Goal: Information Seeking & Learning: Learn about a topic

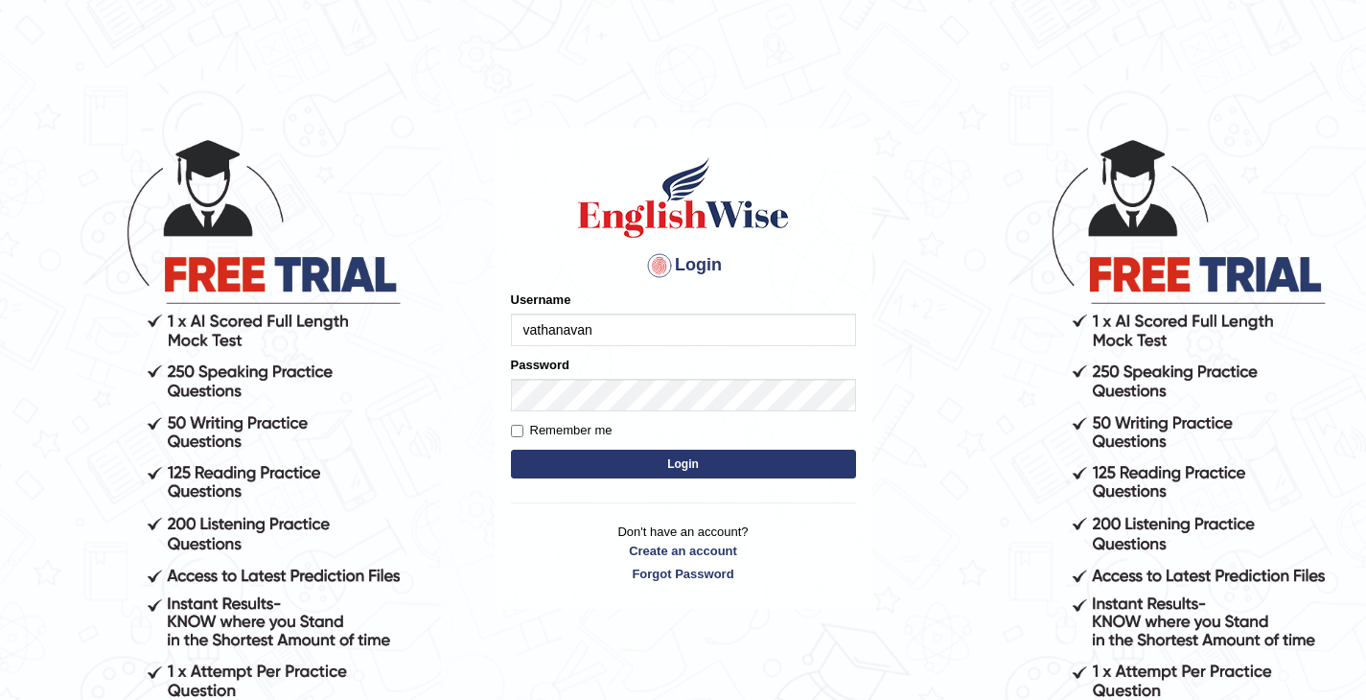
type input "vathanavan"
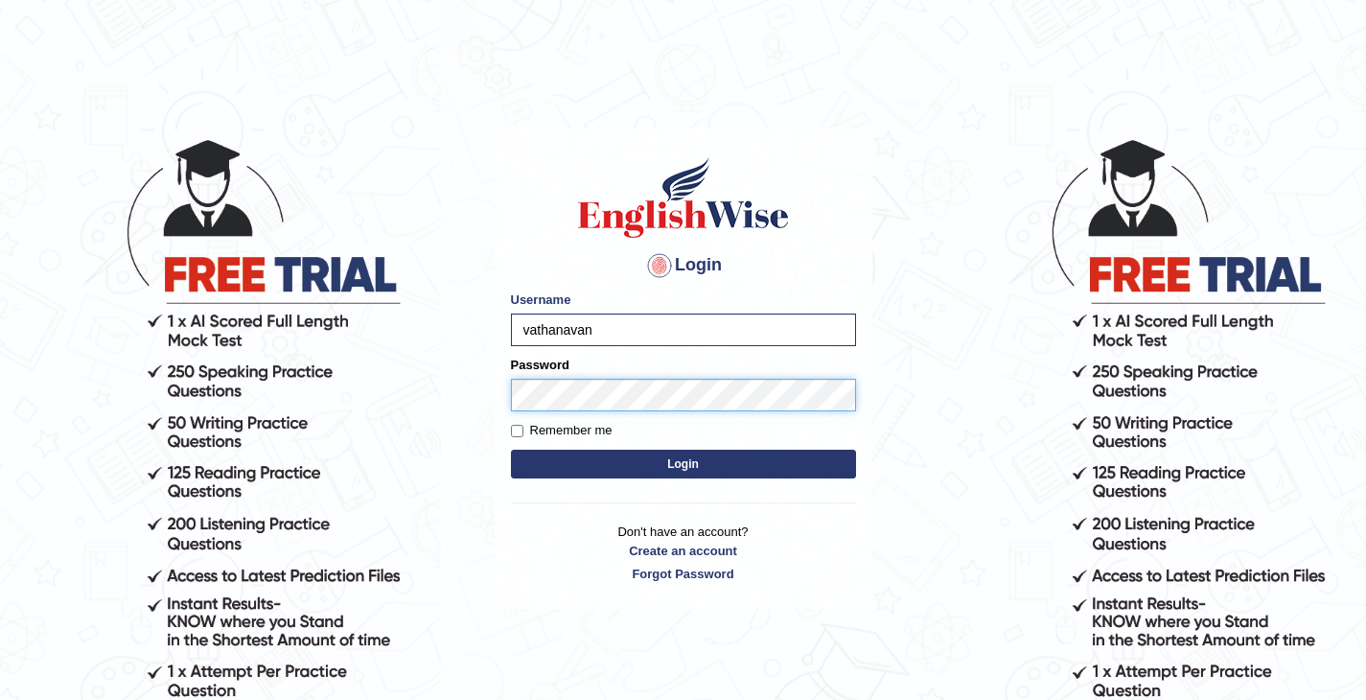
click at [511, 450] on button "Login" at bounding box center [683, 464] width 345 height 29
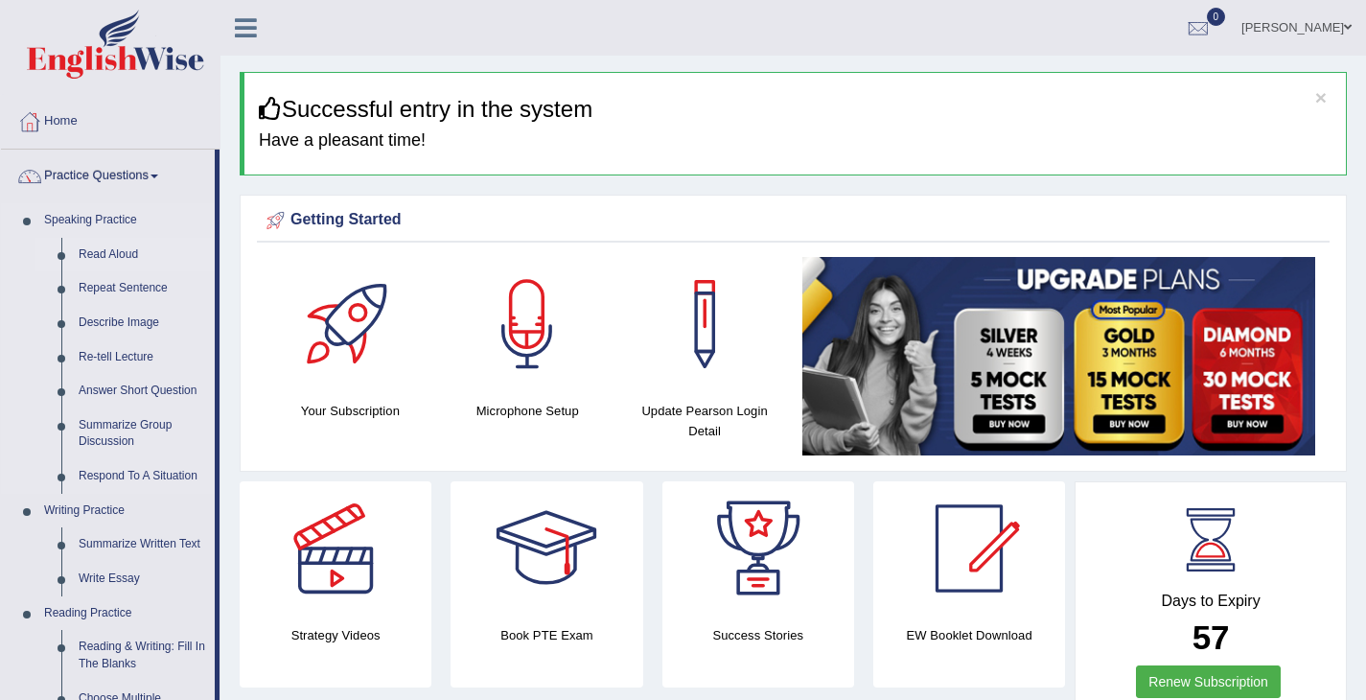
click at [126, 268] on link "Read Aloud" at bounding box center [142, 255] width 145 height 35
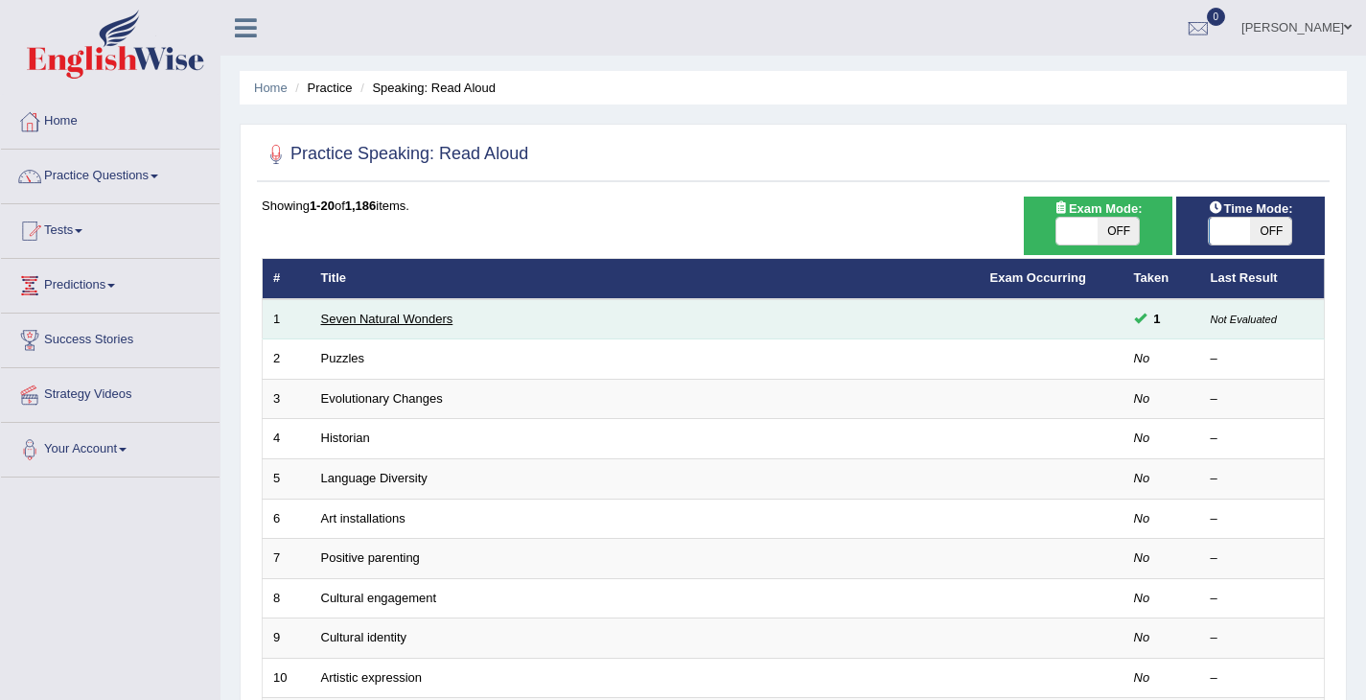
click at [433, 312] on link "Seven Natural Wonders" at bounding box center [387, 319] width 132 height 14
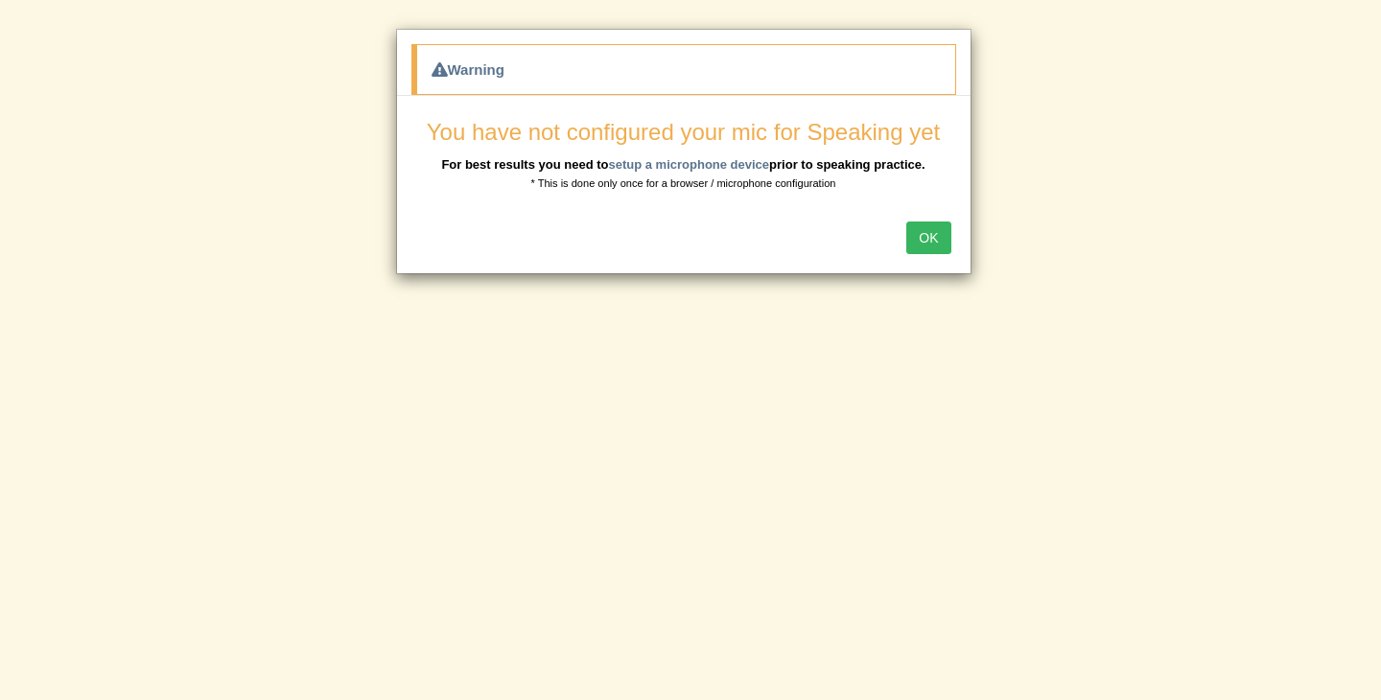
click at [931, 251] on button "OK" at bounding box center [928, 237] width 44 height 33
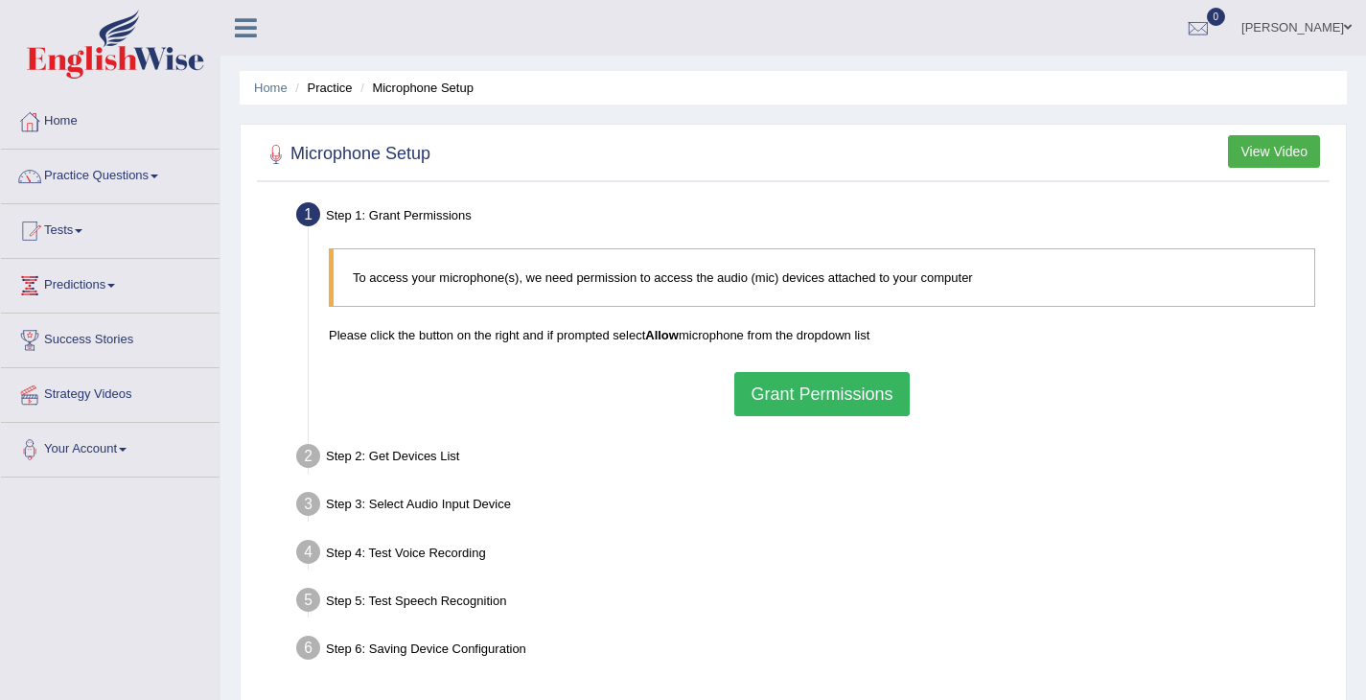
click at [778, 389] on button "Grant Permissions" at bounding box center [821, 394] width 174 height 44
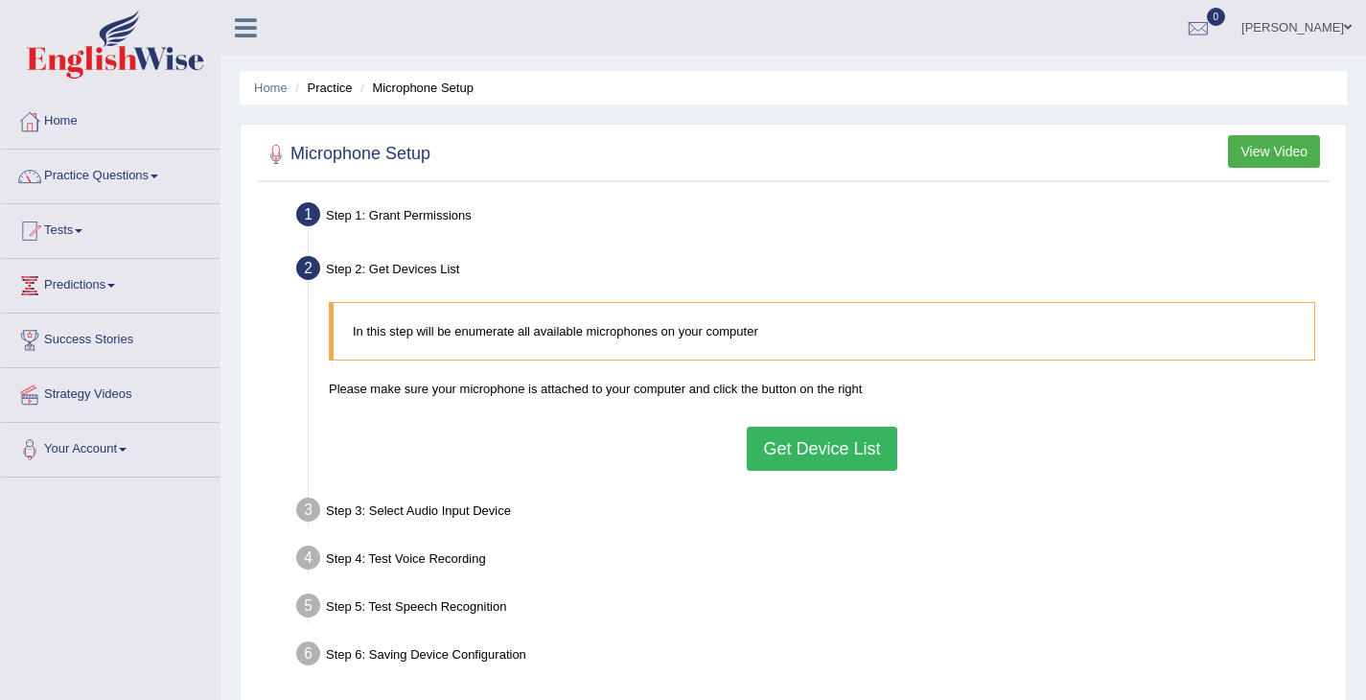
click at [769, 458] on button "Get Device List" at bounding box center [822, 449] width 150 height 44
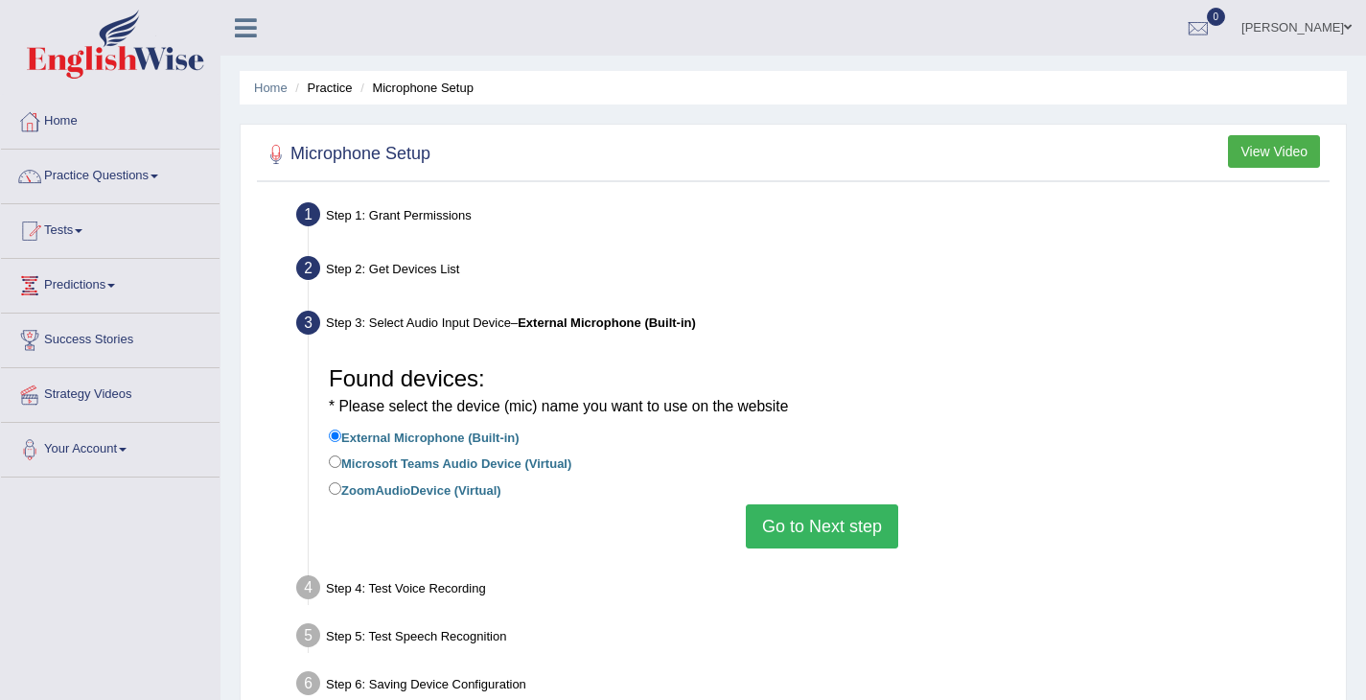
click at [797, 515] on button "Go to Next step" at bounding box center [822, 526] width 152 height 44
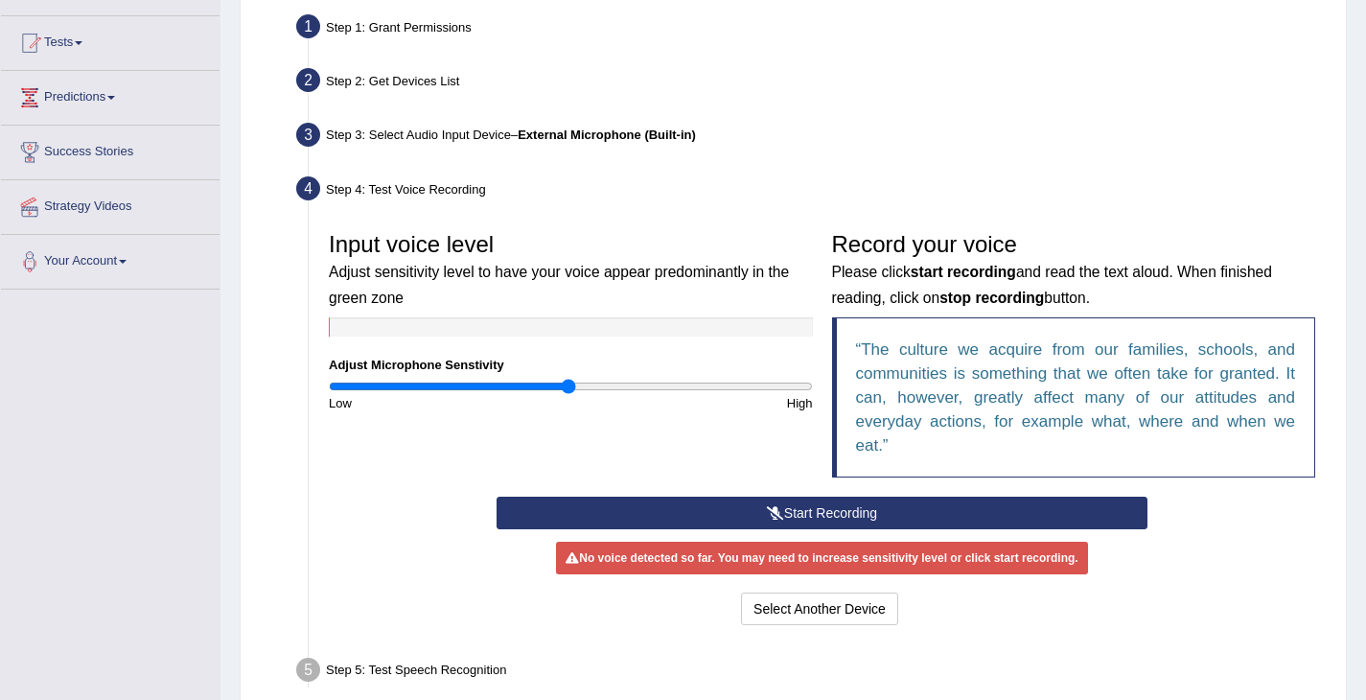
scroll to position [193, 0]
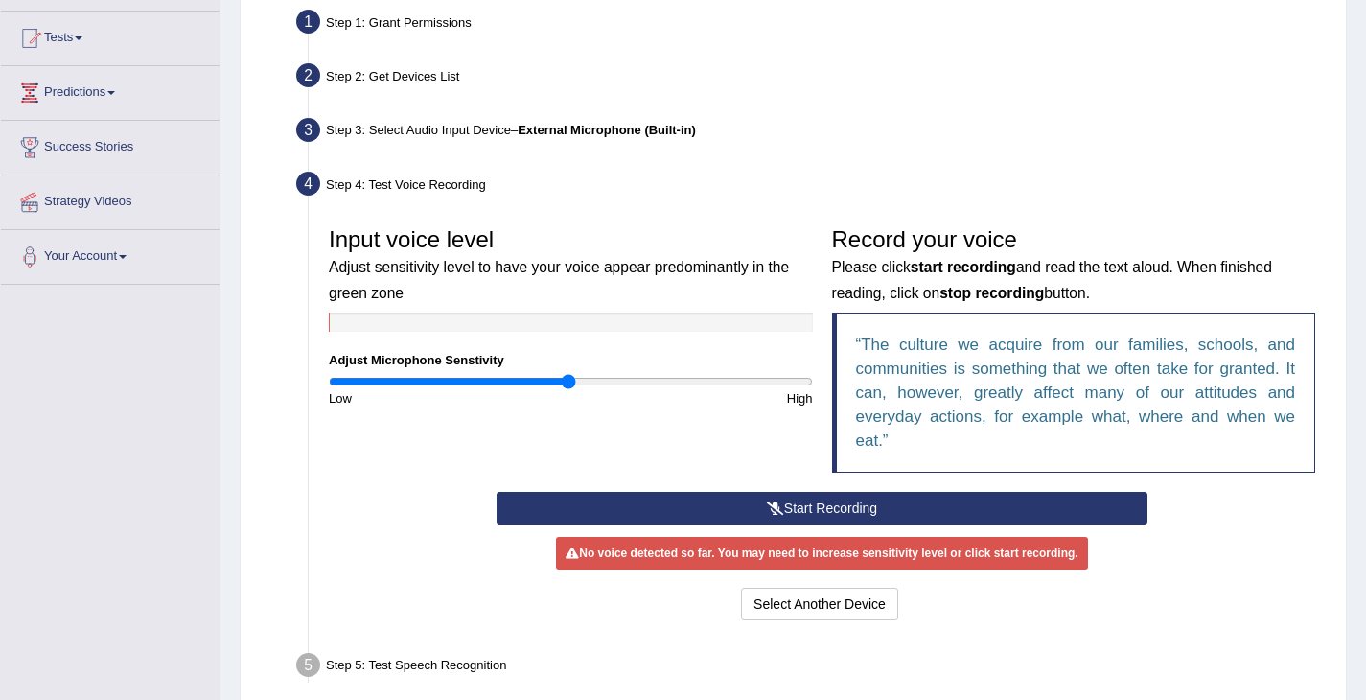
click at [797, 515] on button "Start Recording" at bounding box center [822, 508] width 651 height 33
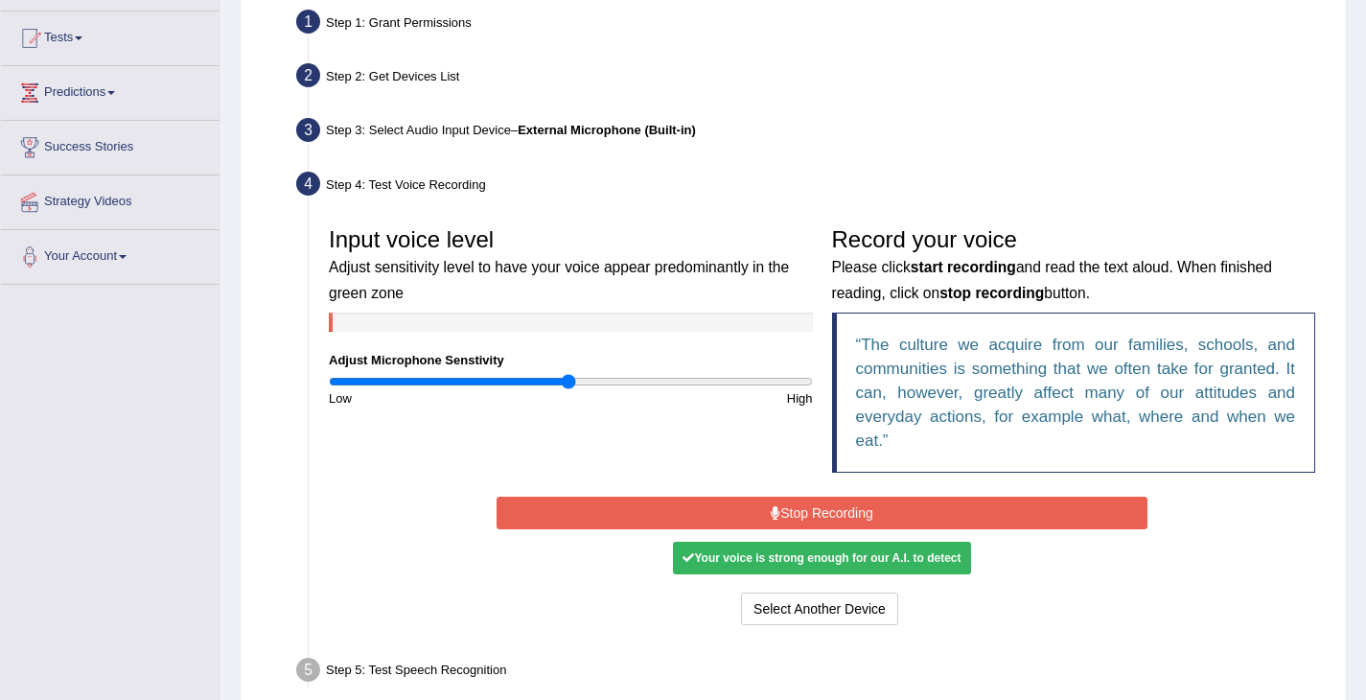
click at [855, 553] on div "Your voice is strong enough for our A.I. to detect" at bounding box center [821, 558] width 297 height 33
click at [861, 506] on button "Stop Recording" at bounding box center [822, 513] width 651 height 33
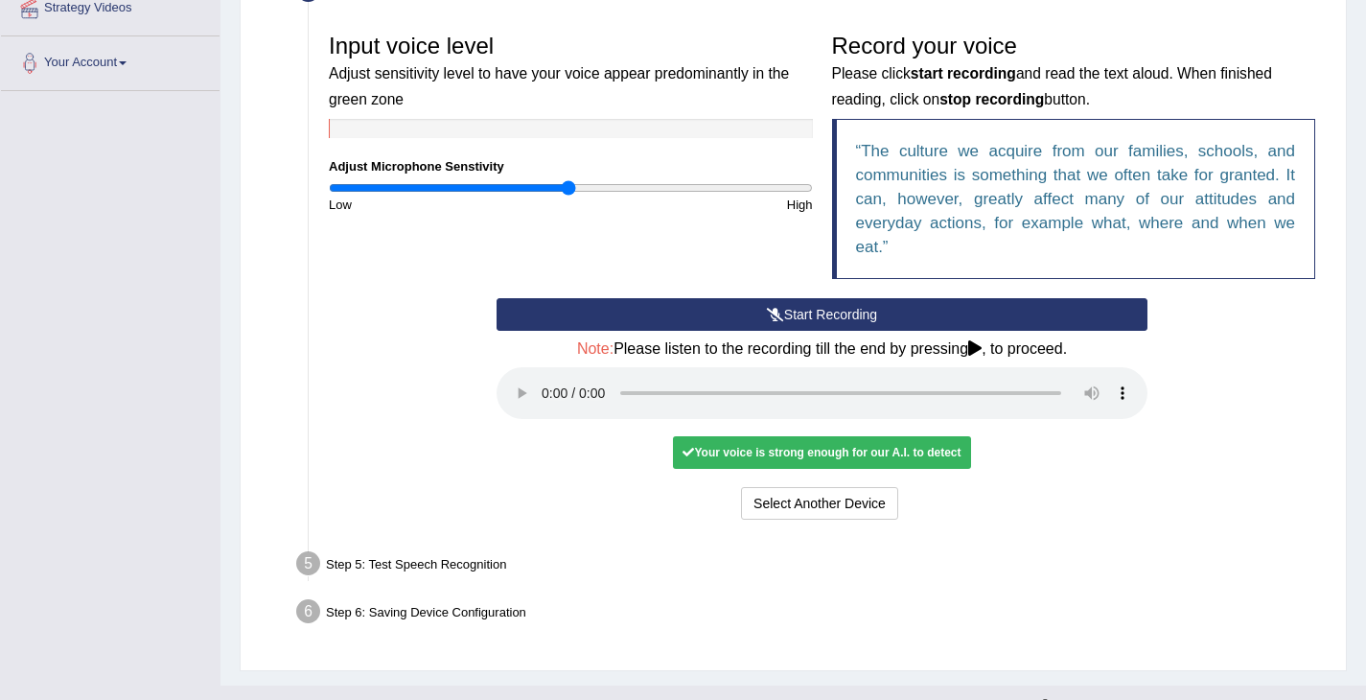
scroll to position [388, 0]
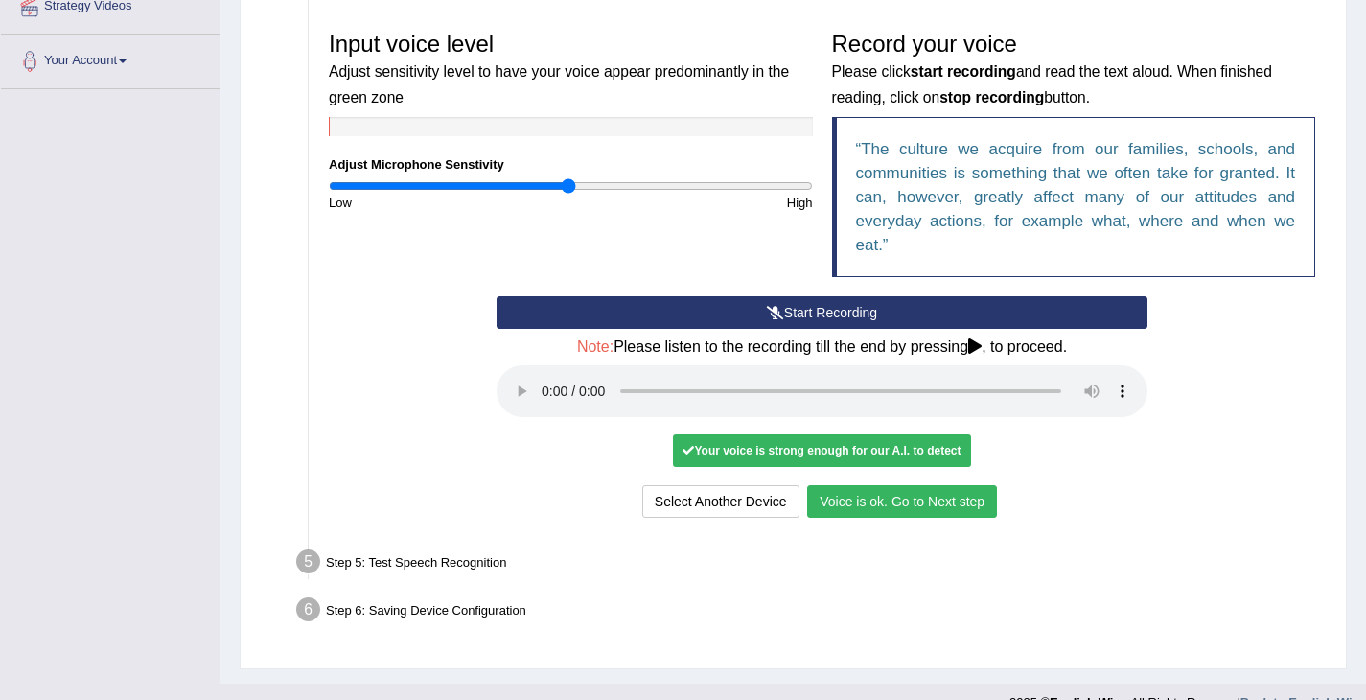
click at [932, 487] on button "Voice is ok. Go to Next step" at bounding box center [902, 501] width 190 height 33
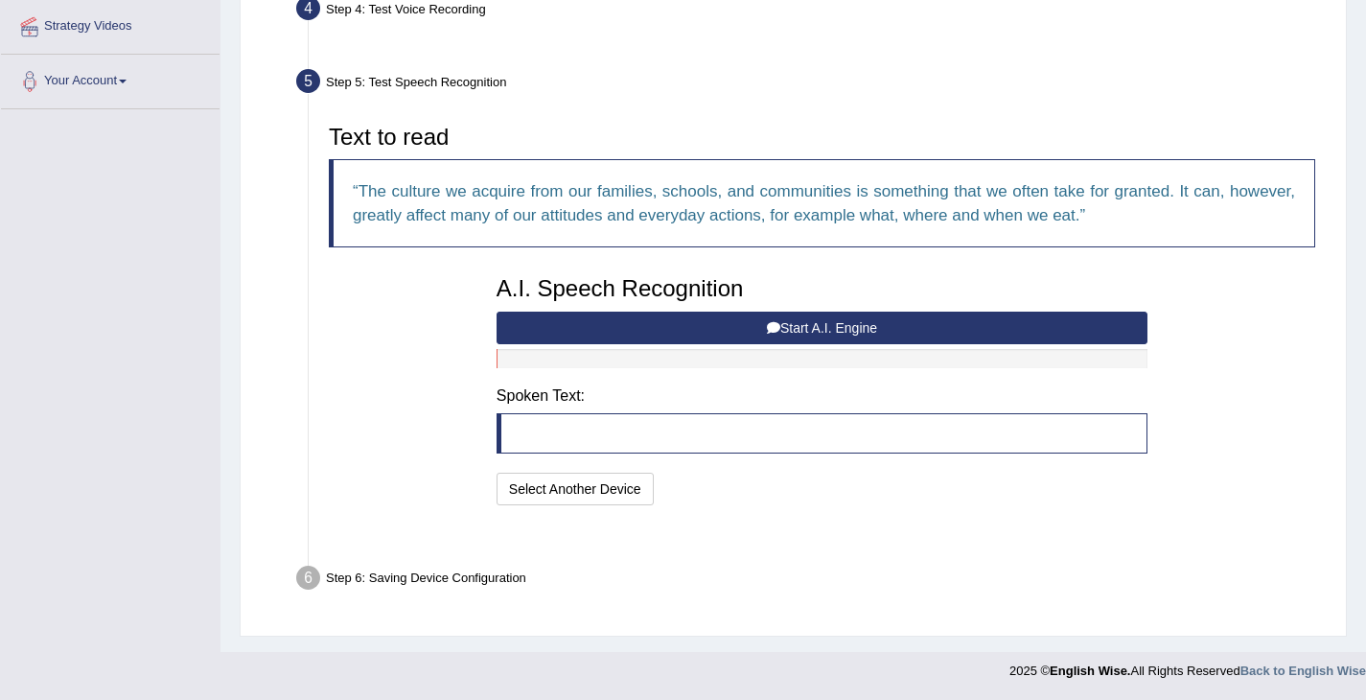
scroll to position [321, 0]
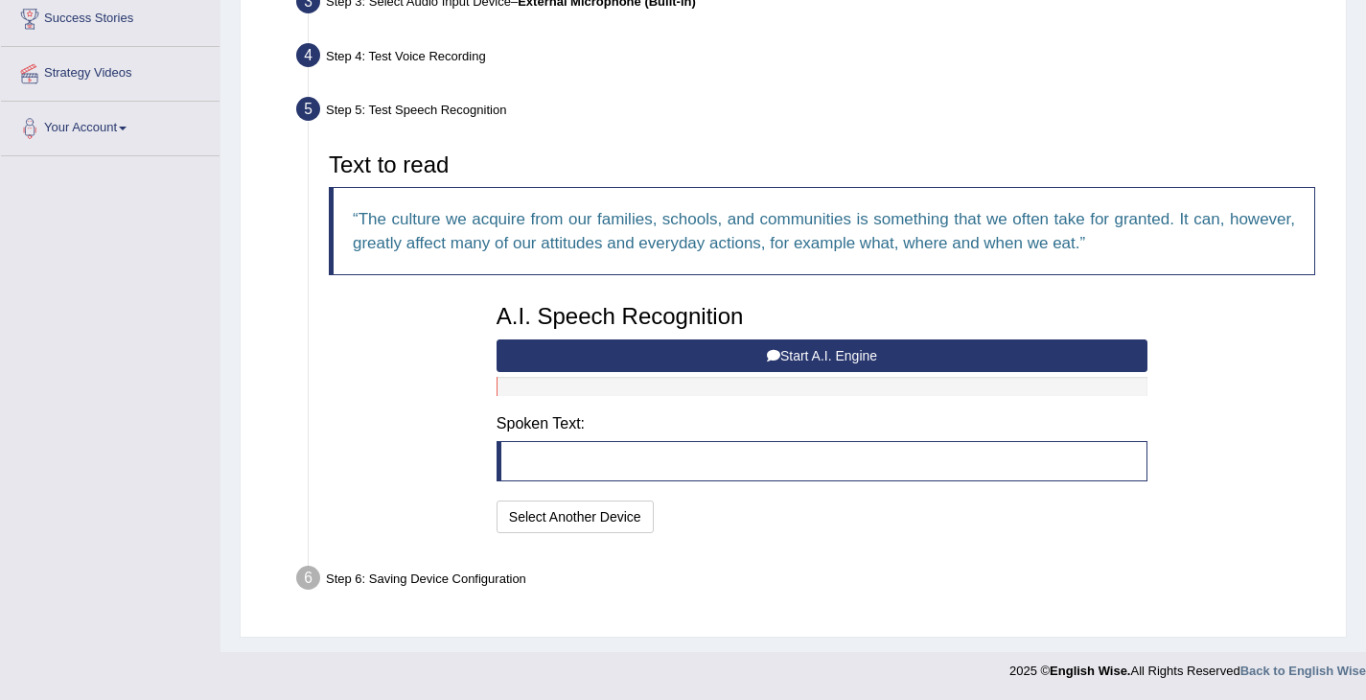
click at [816, 363] on button "Start A.I. Engine" at bounding box center [822, 355] width 651 height 33
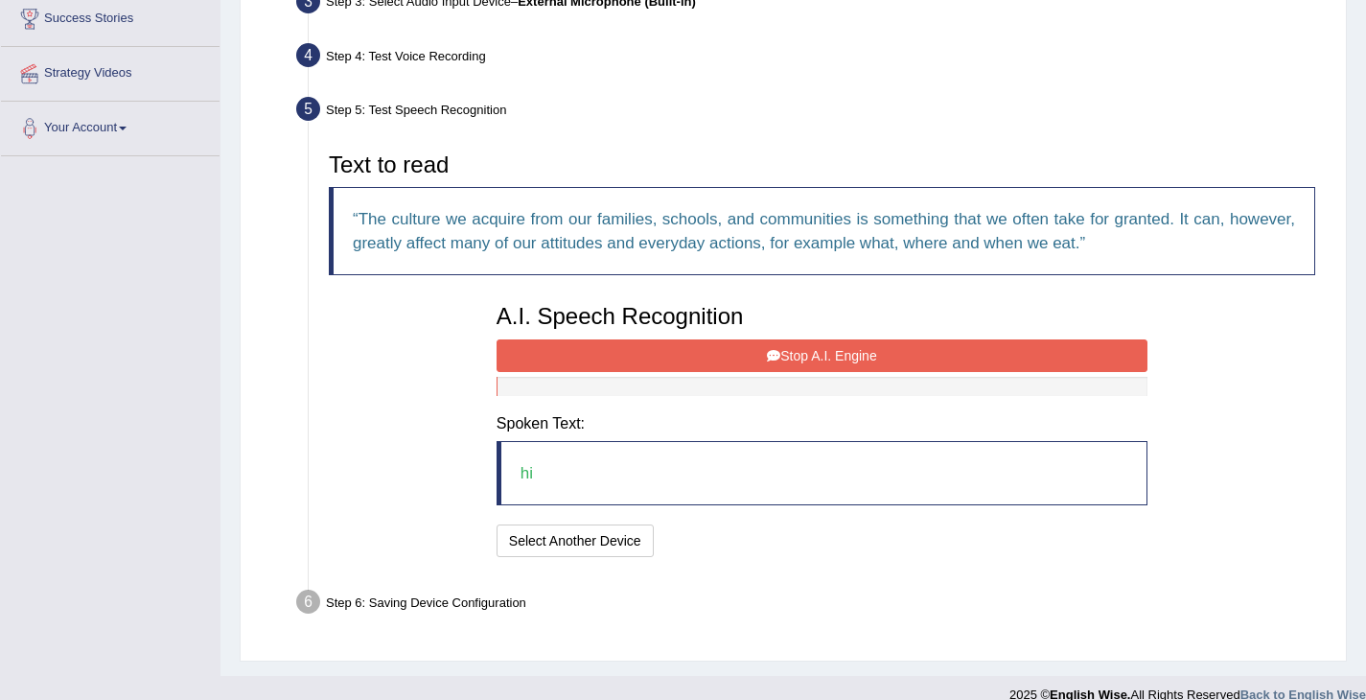
click at [816, 363] on button "Stop A.I. Engine" at bounding box center [822, 355] width 651 height 33
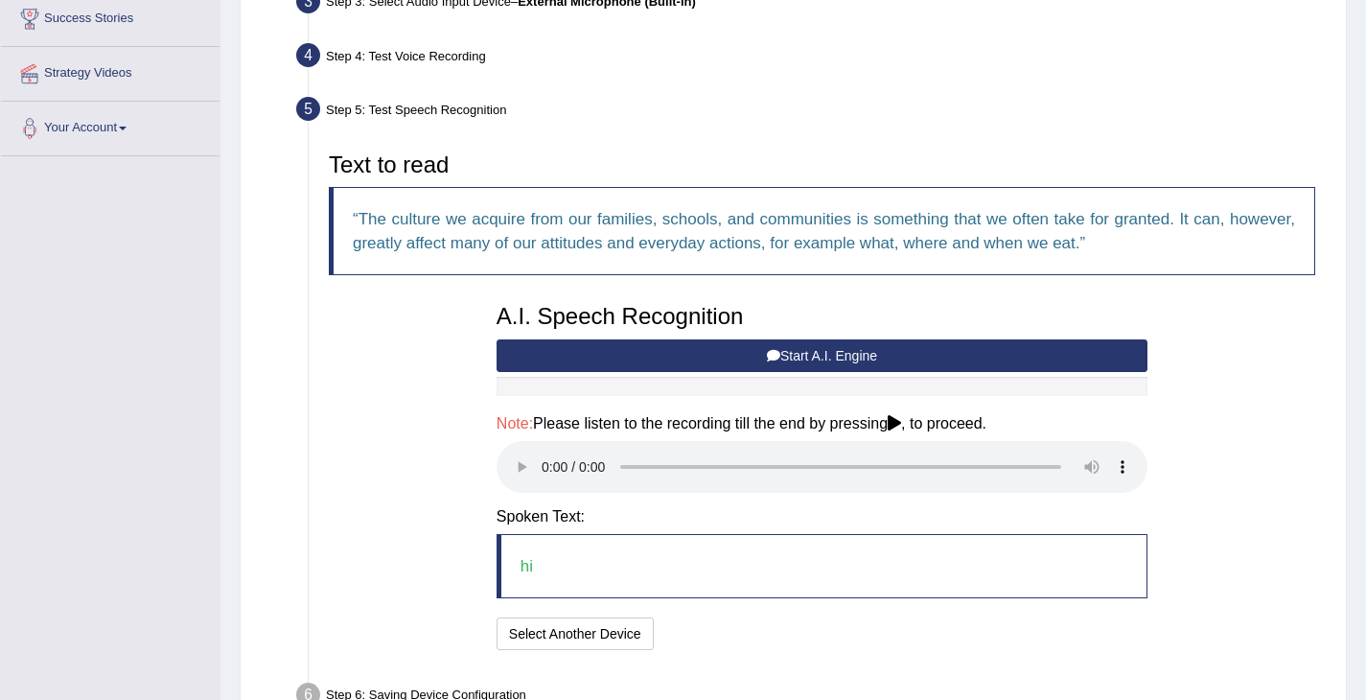
scroll to position [438, 0]
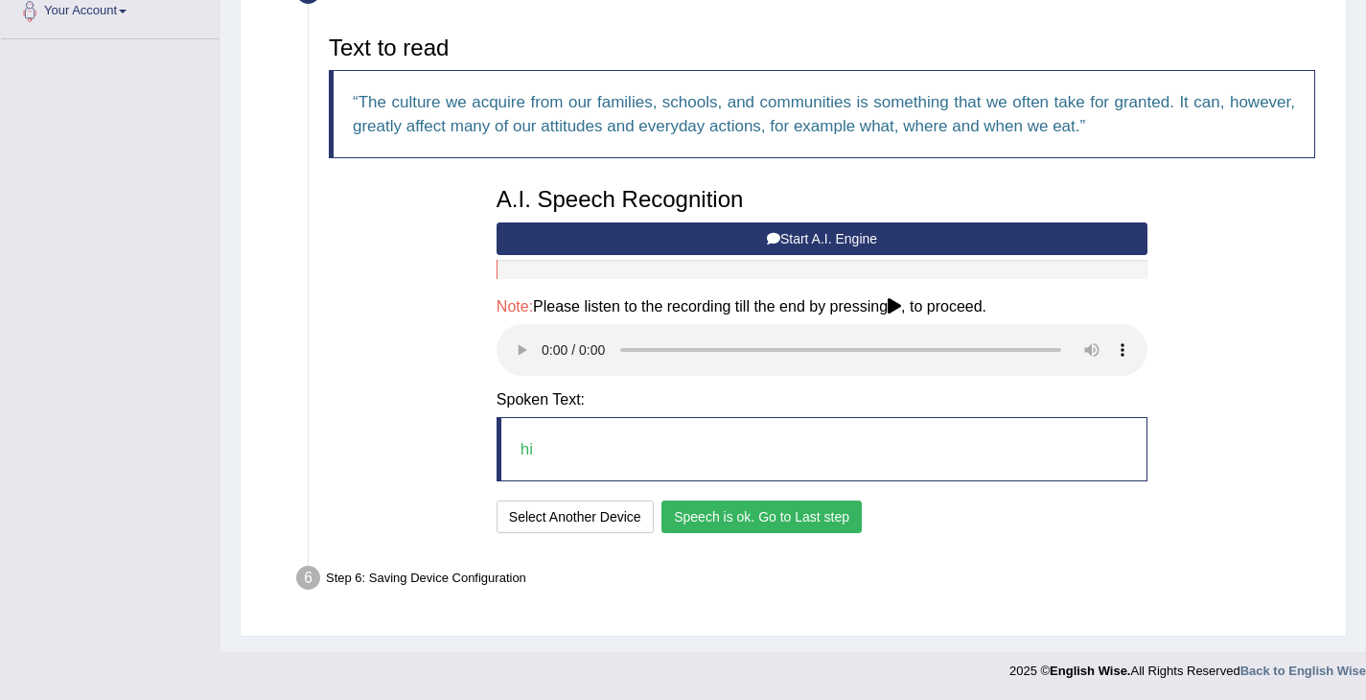
click at [813, 521] on button "Speech is ok. Go to Last step" at bounding box center [762, 516] width 200 height 33
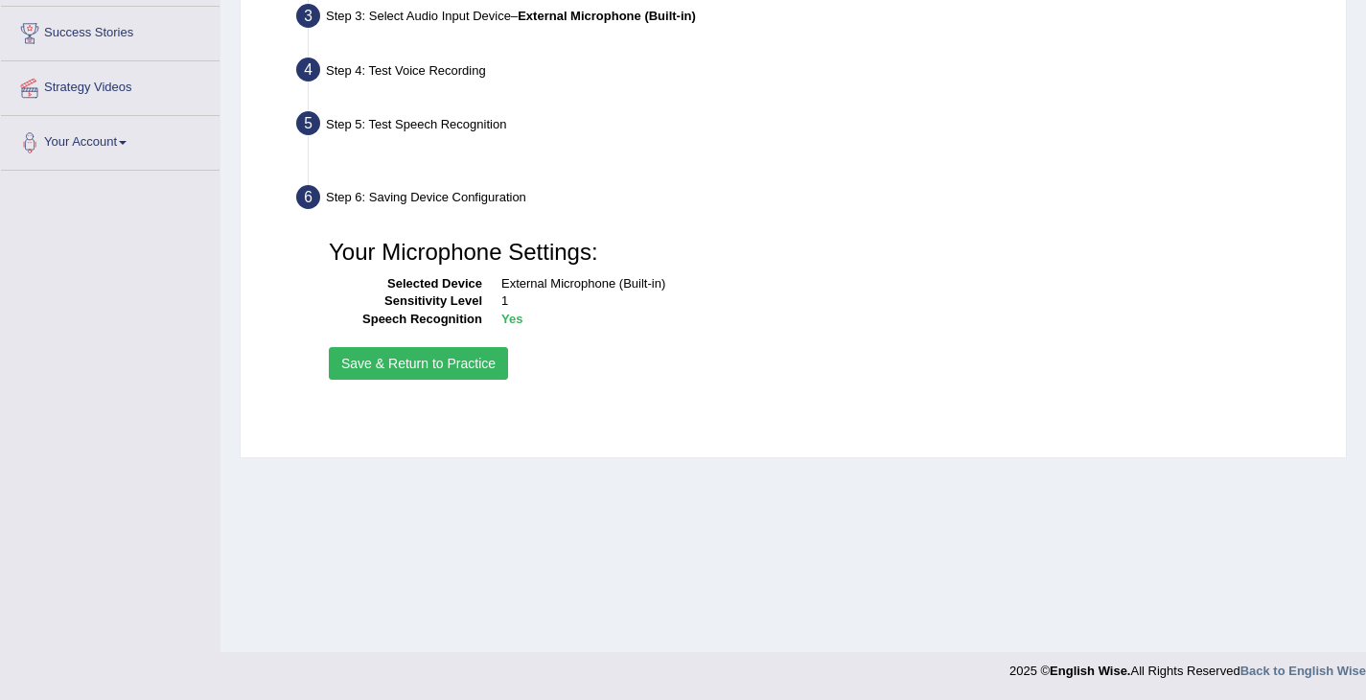
scroll to position [307, 0]
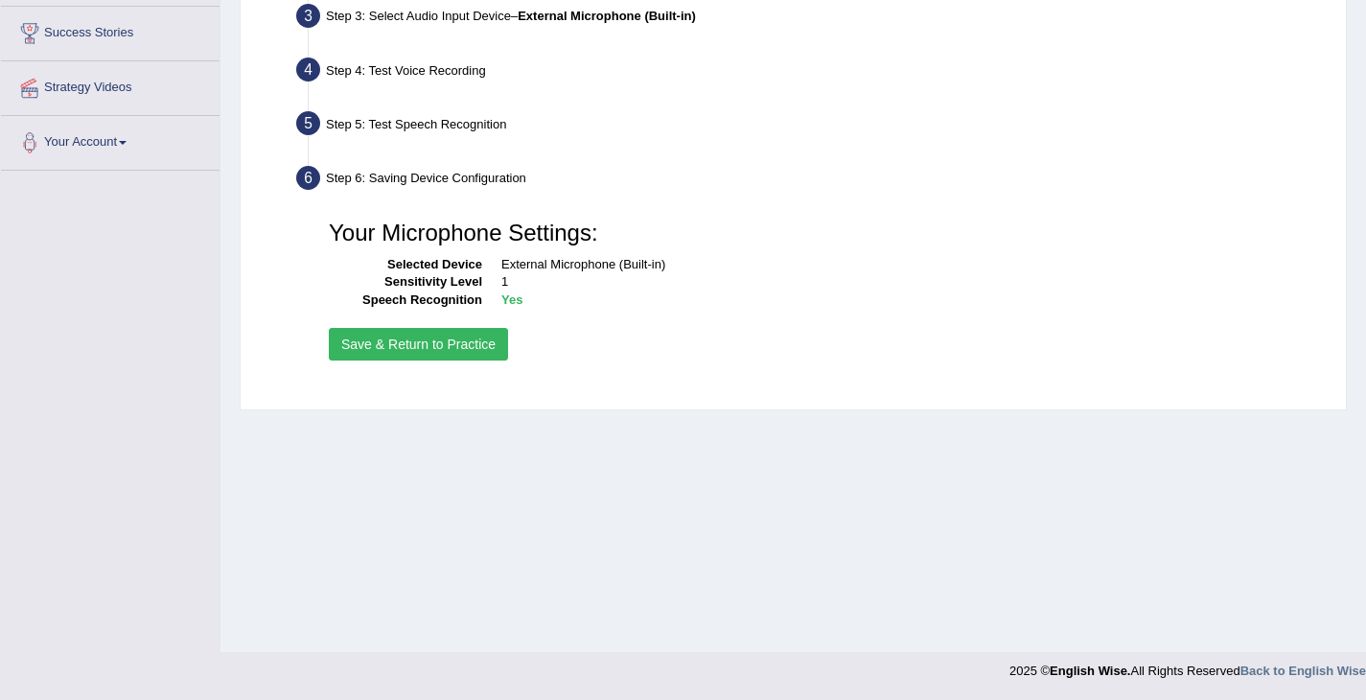
click at [411, 353] on button "Save & Return to Practice" at bounding box center [418, 344] width 179 height 33
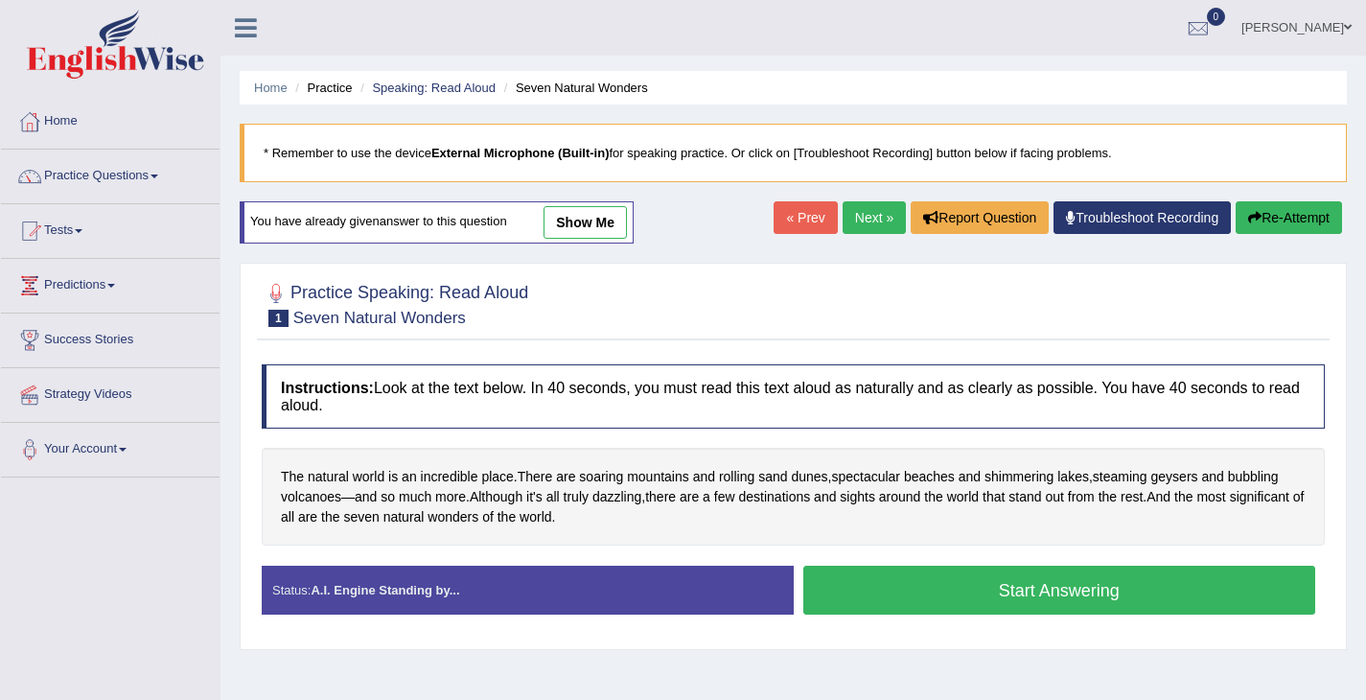
click at [941, 591] on button "Start Answering" at bounding box center [1059, 590] width 513 height 49
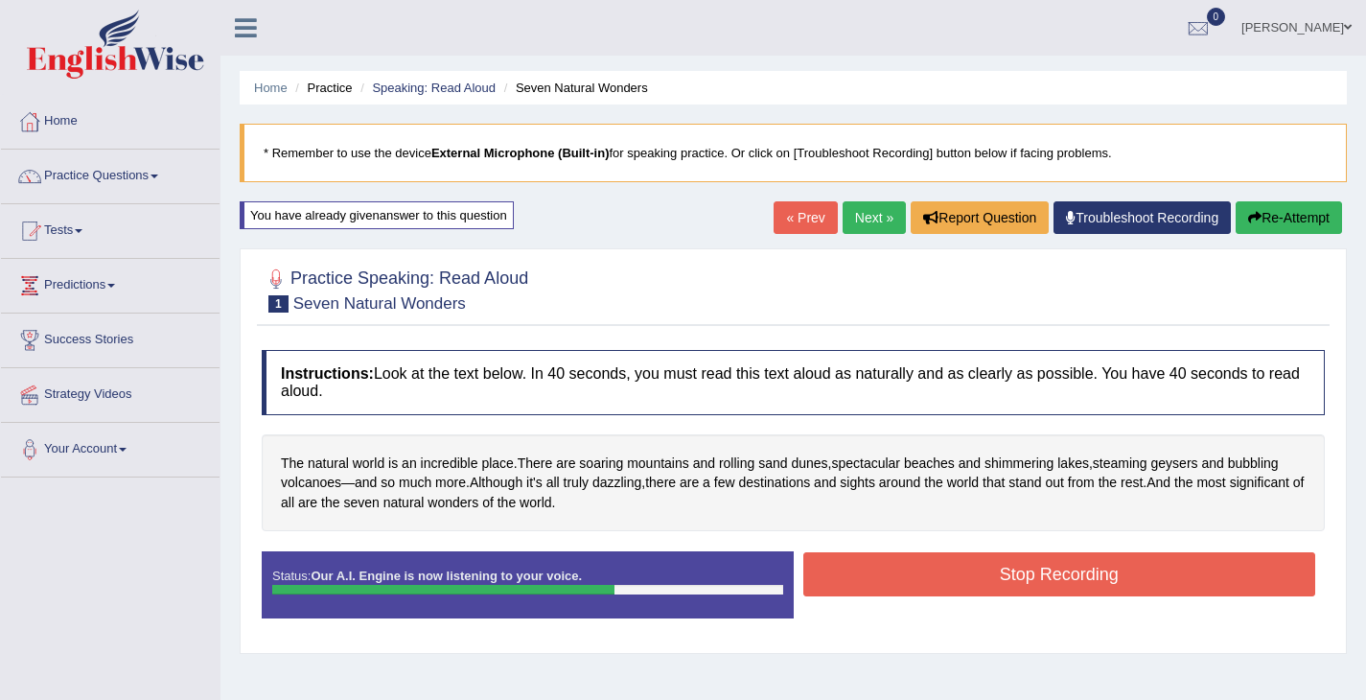
click at [985, 583] on button "Stop Recording" at bounding box center [1059, 574] width 513 height 44
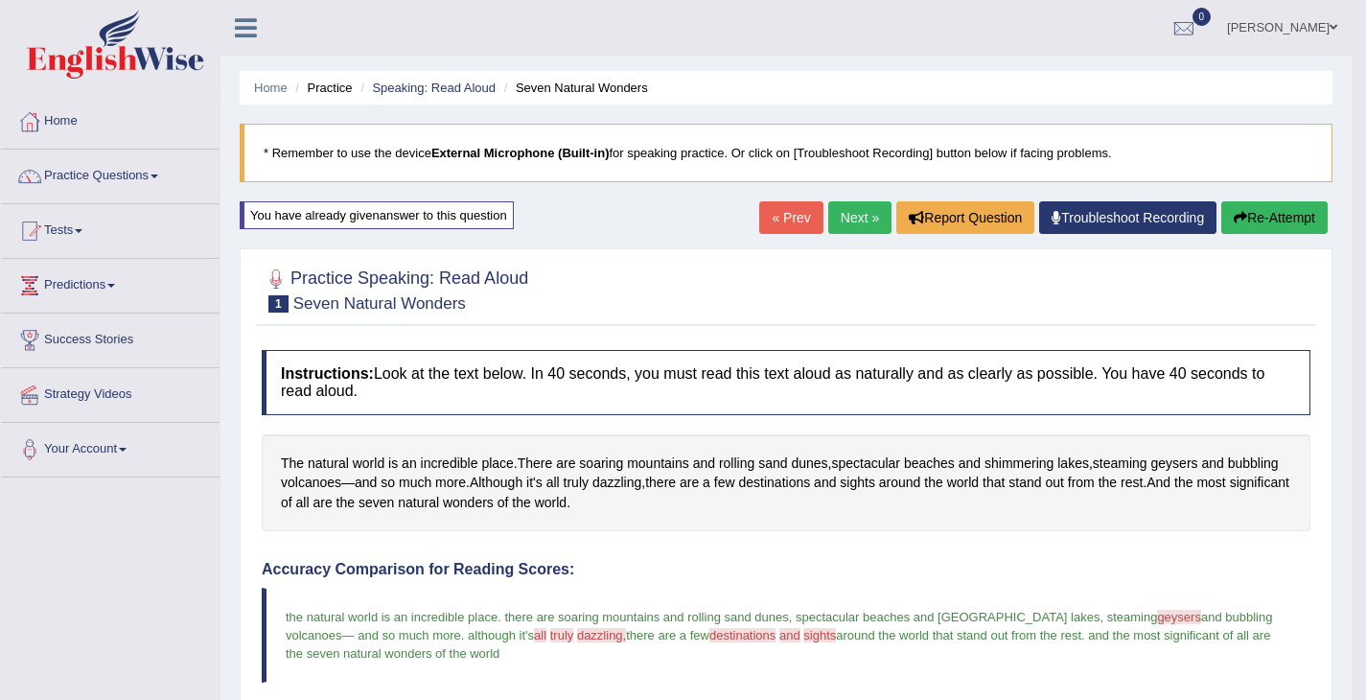
click at [831, 227] on link "Next »" at bounding box center [859, 217] width 63 height 33
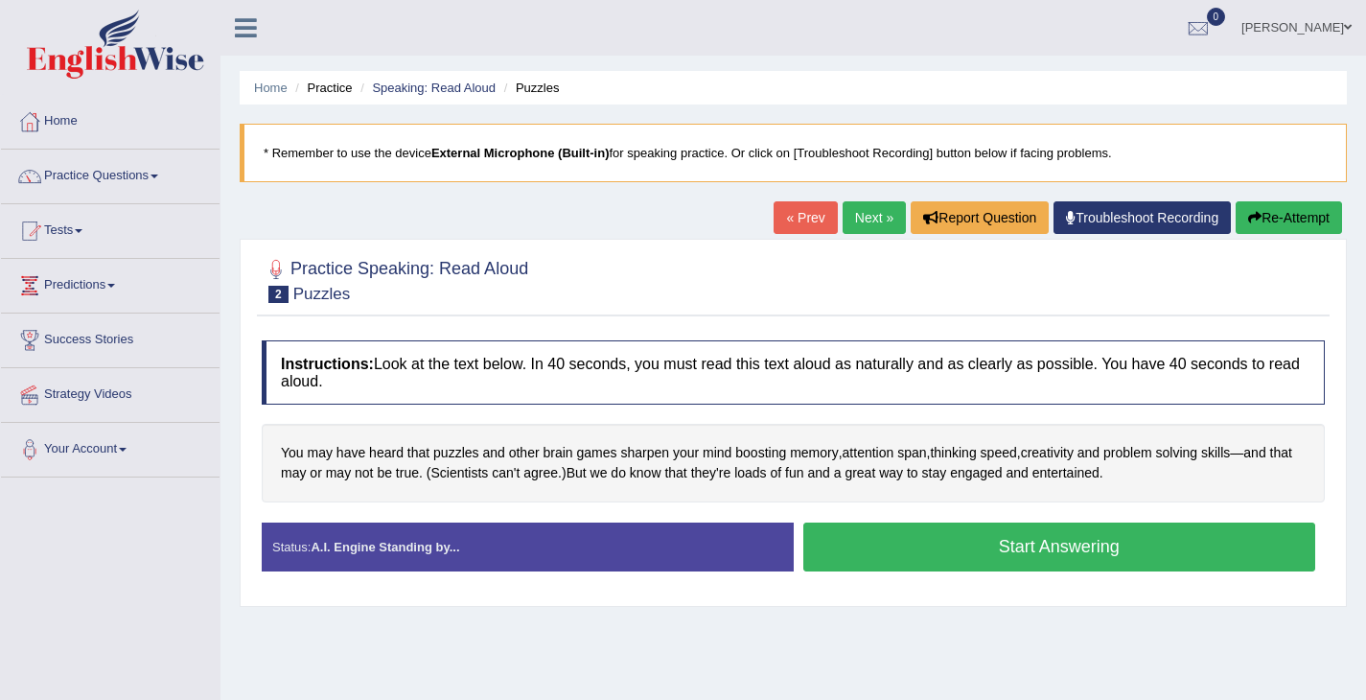
click at [1006, 532] on button "Start Answering" at bounding box center [1059, 547] width 513 height 49
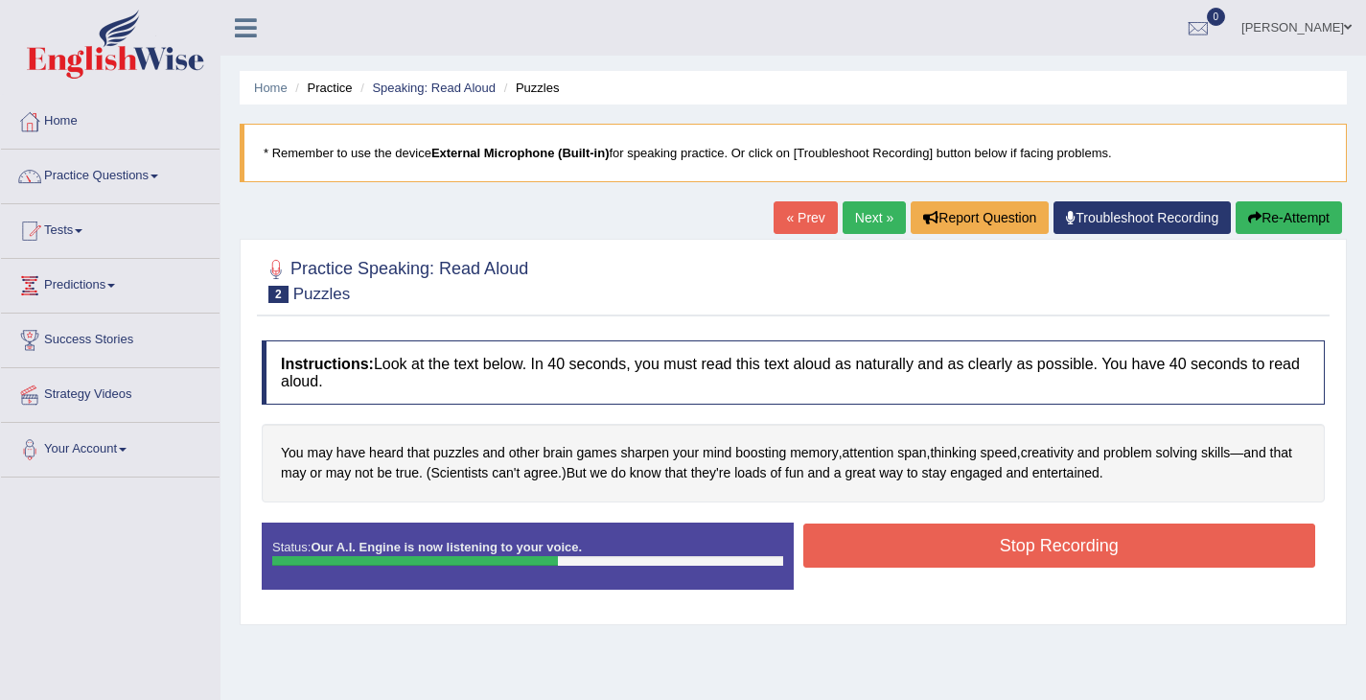
click at [1006, 532] on button "Stop Recording" at bounding box center [1059, 545] width 513 height 44
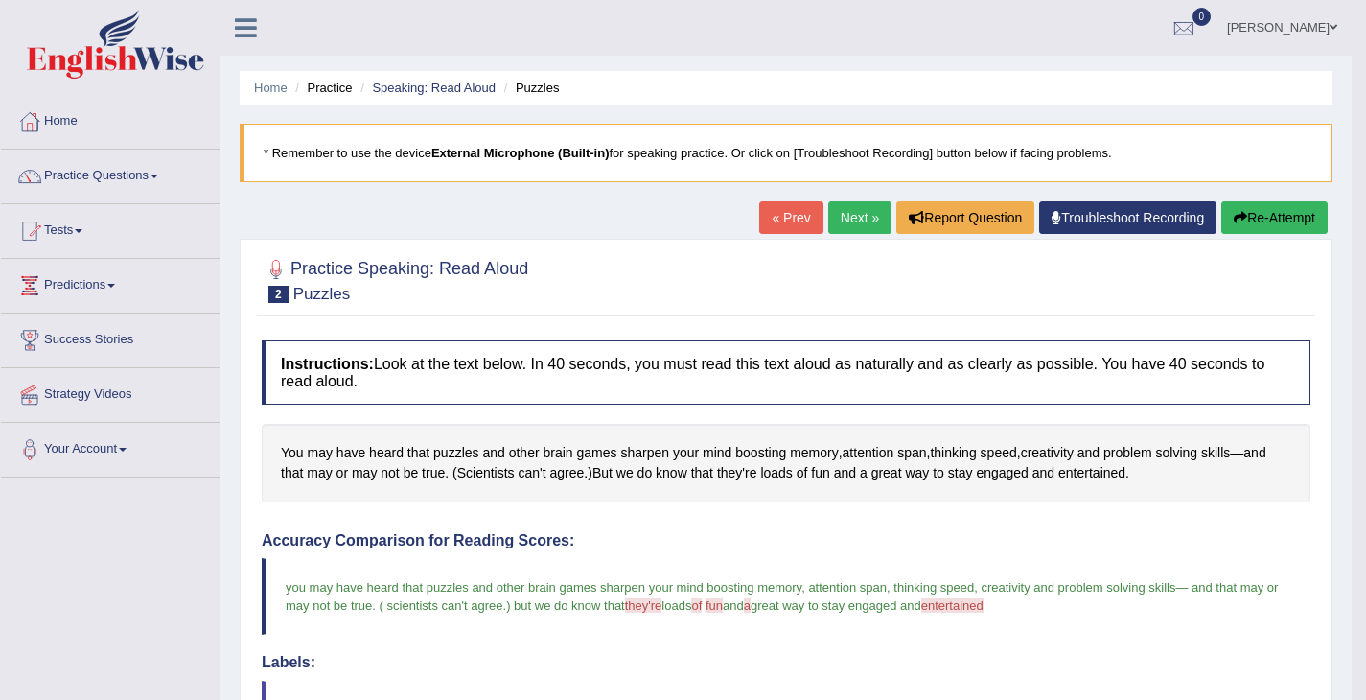
click at [843, 223] on link "Next »" at bounding box center [859, 217] width 63 height 33
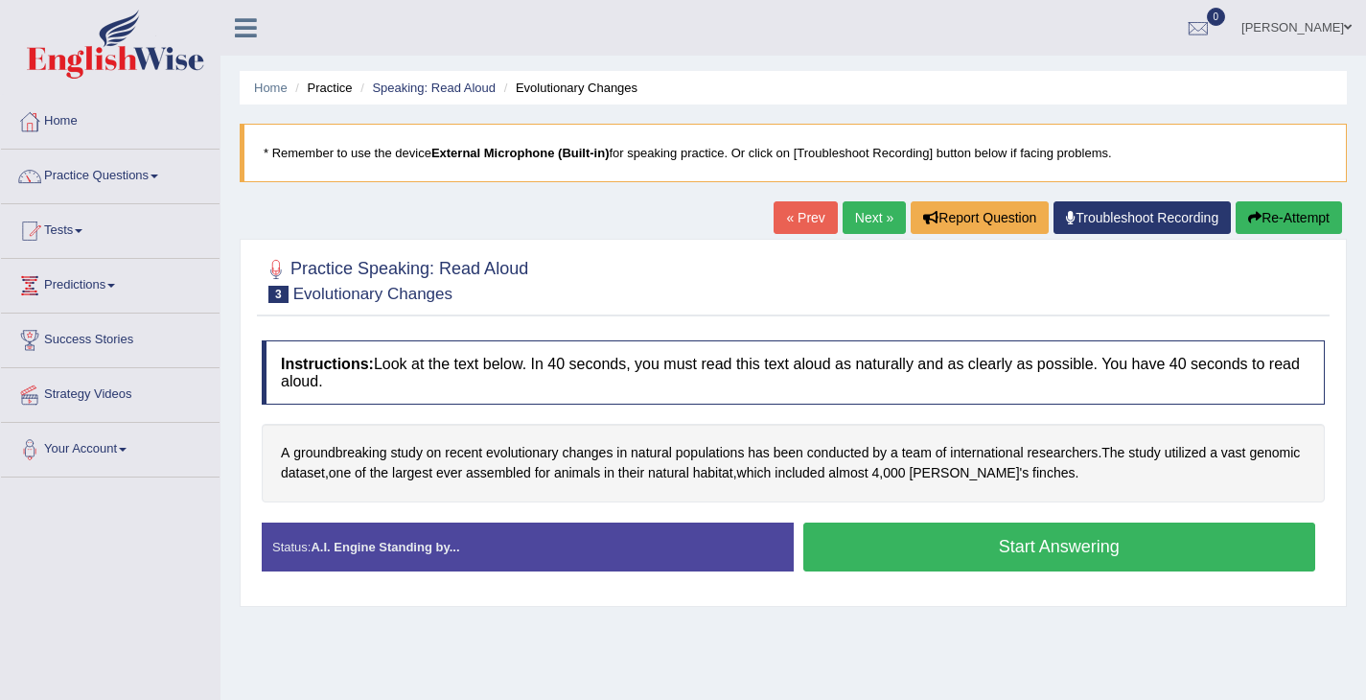
click at [1077, 537] on button "Start Answering" at bounding box center [1059, 547] width 513 height 49
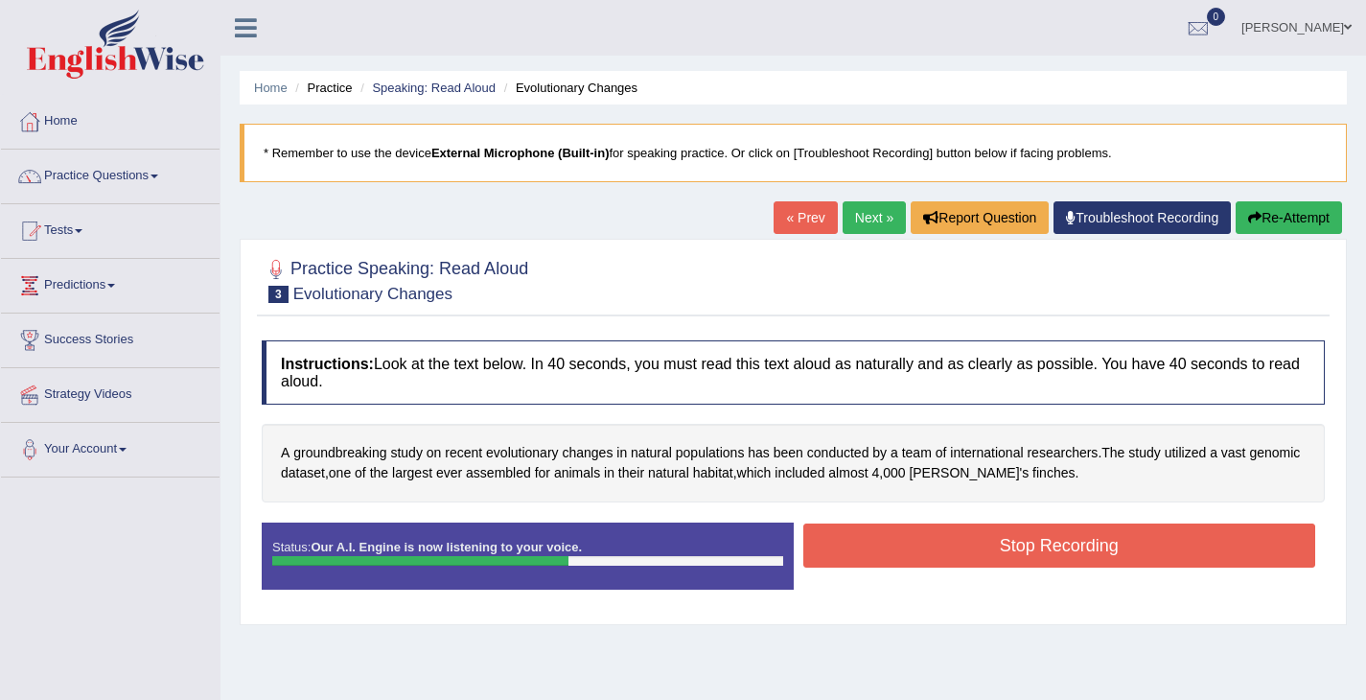
click at [1077, 537] on button "Stop Recording" at bounding box center [1059, 545] width 513 height 44
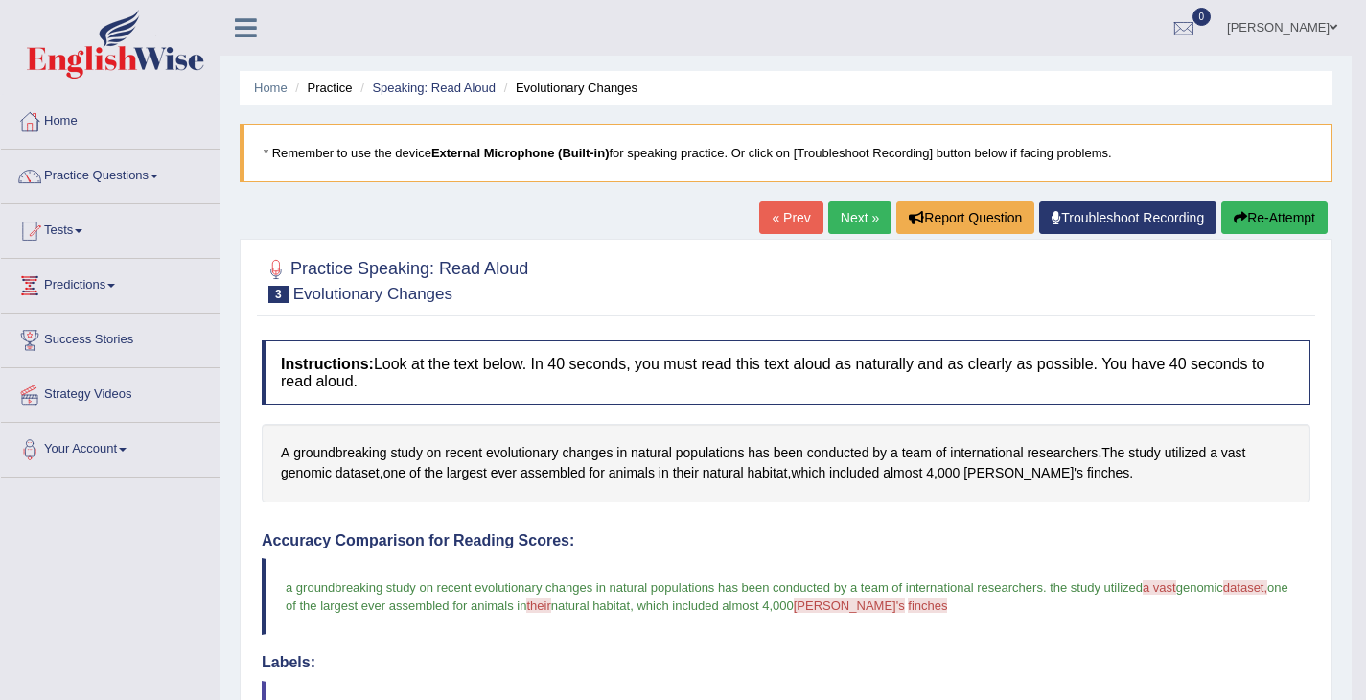
click at [854, 212] on link "Next »" at bounding box center [859, 217] width 63 height 33
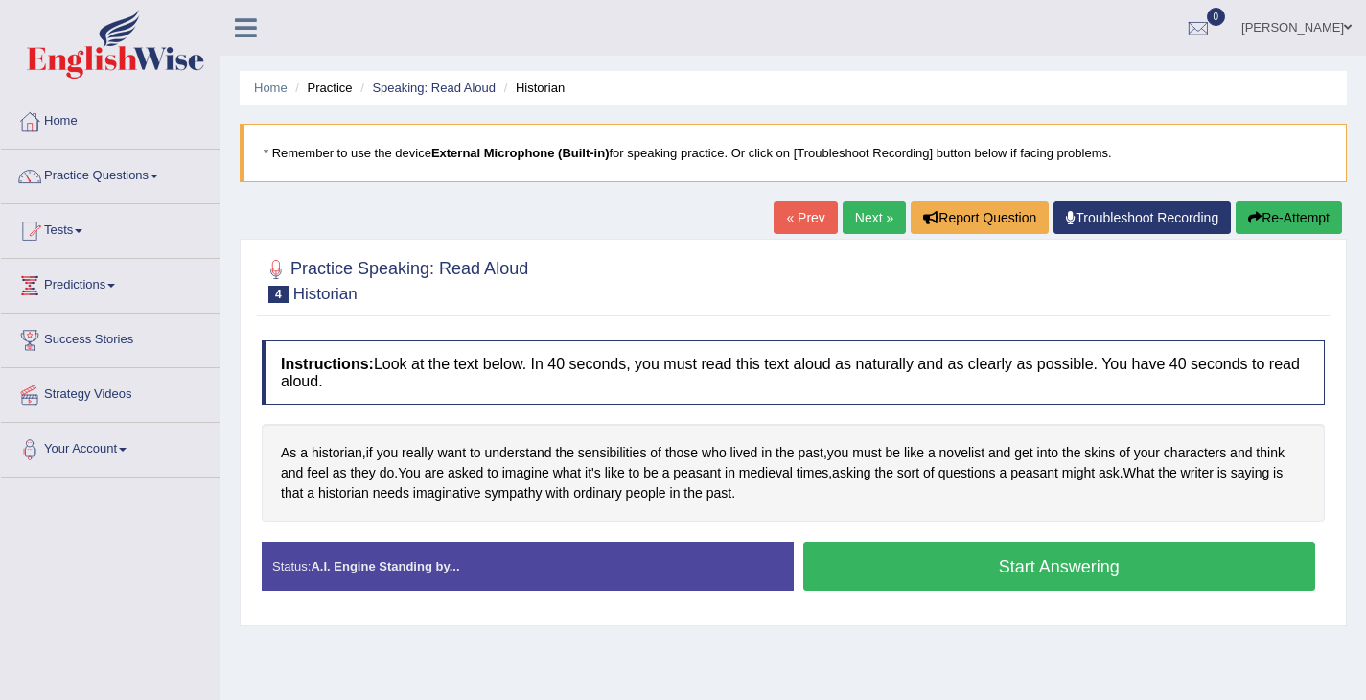
click at [994, 563] on button "Start Answering" at bounding box center [1059, 566] width 513 height 49
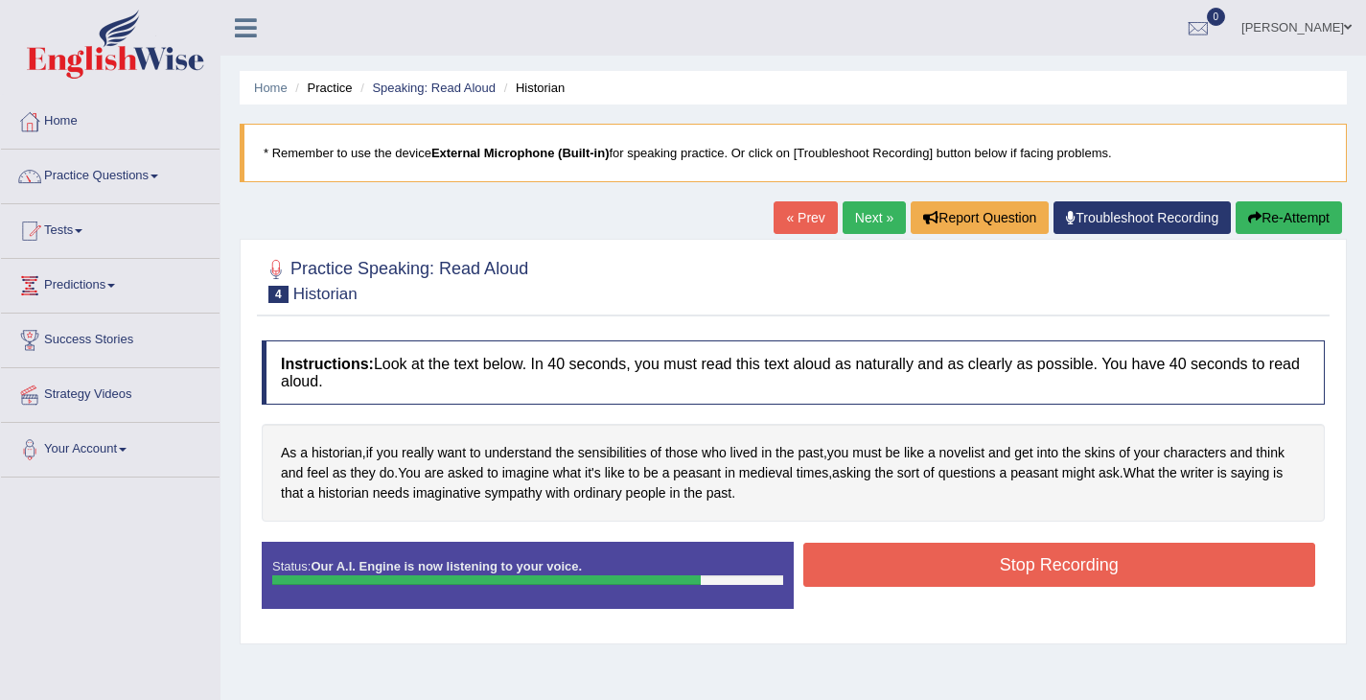
click at [994, 563] on button "Stop Recording" at bounding box center [1059, 565] width 513 height 44
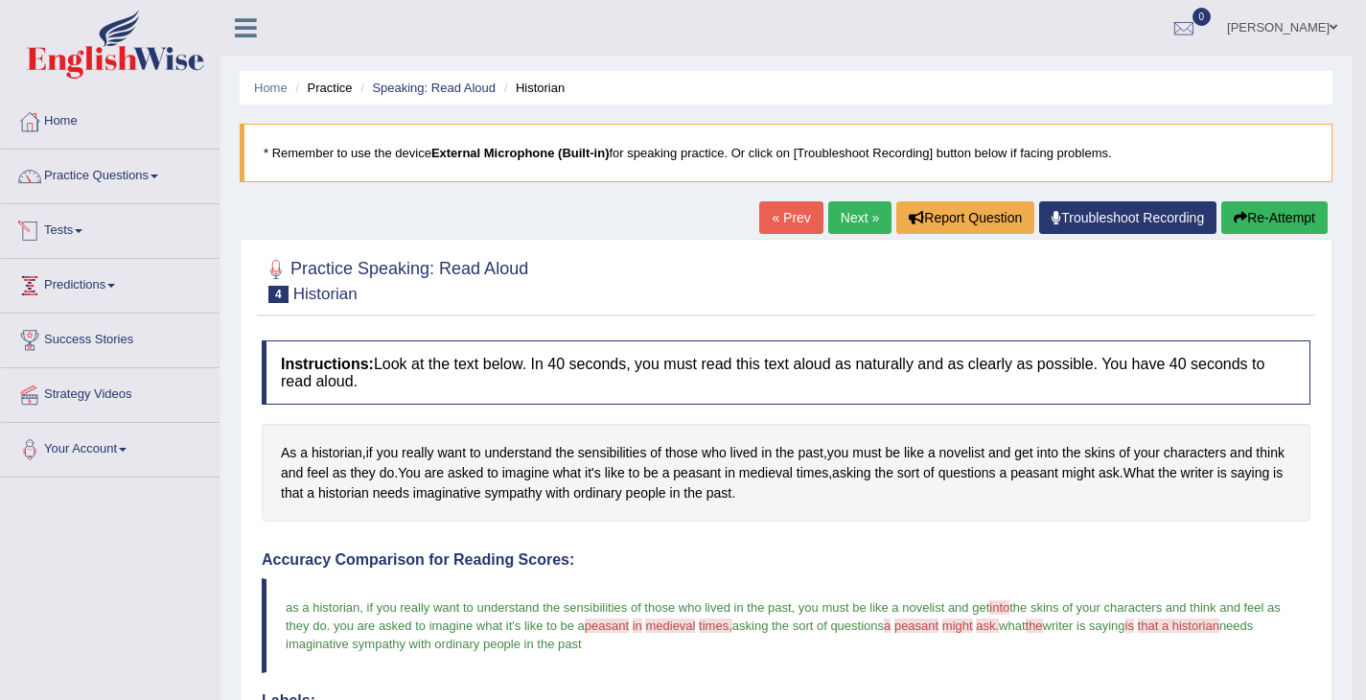
click at [128, 198] on li "Practice Questions Speaking Practice Read Aloud Repeat Sentence Describe Image …" at bounding box center [110, 177] width 219 height 55
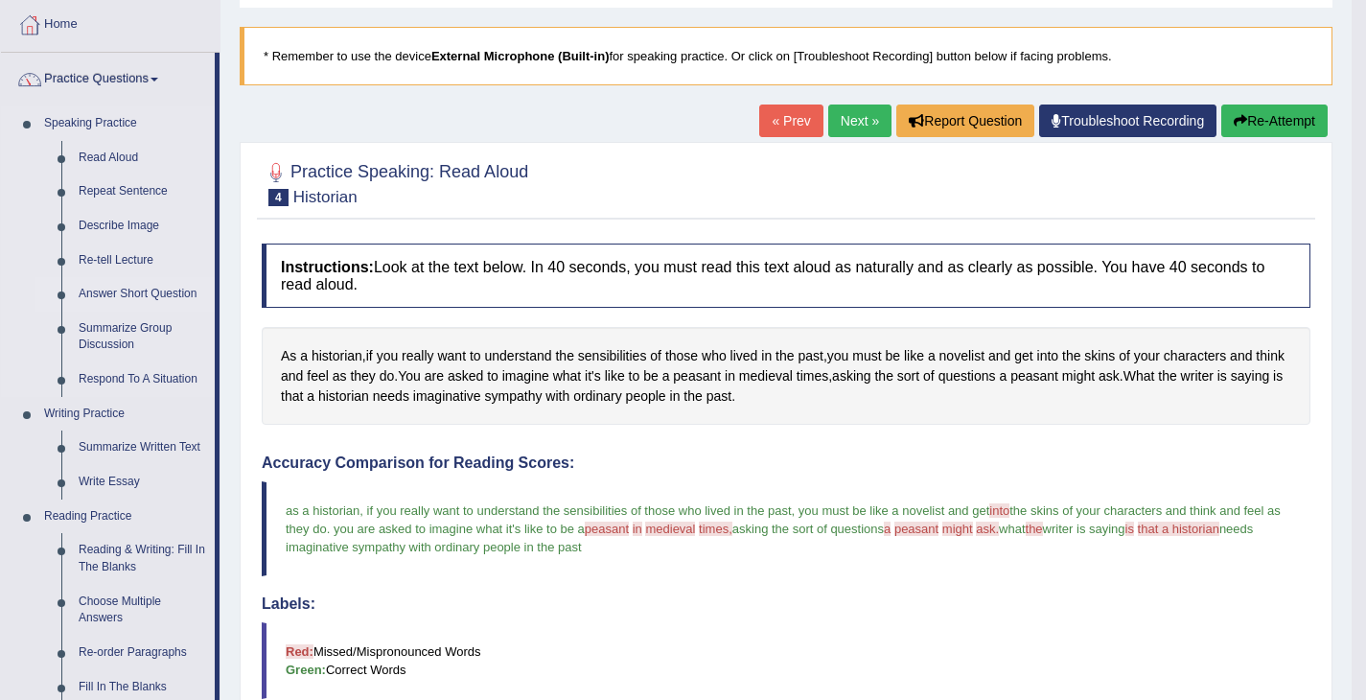
scroll to position [214, 0]
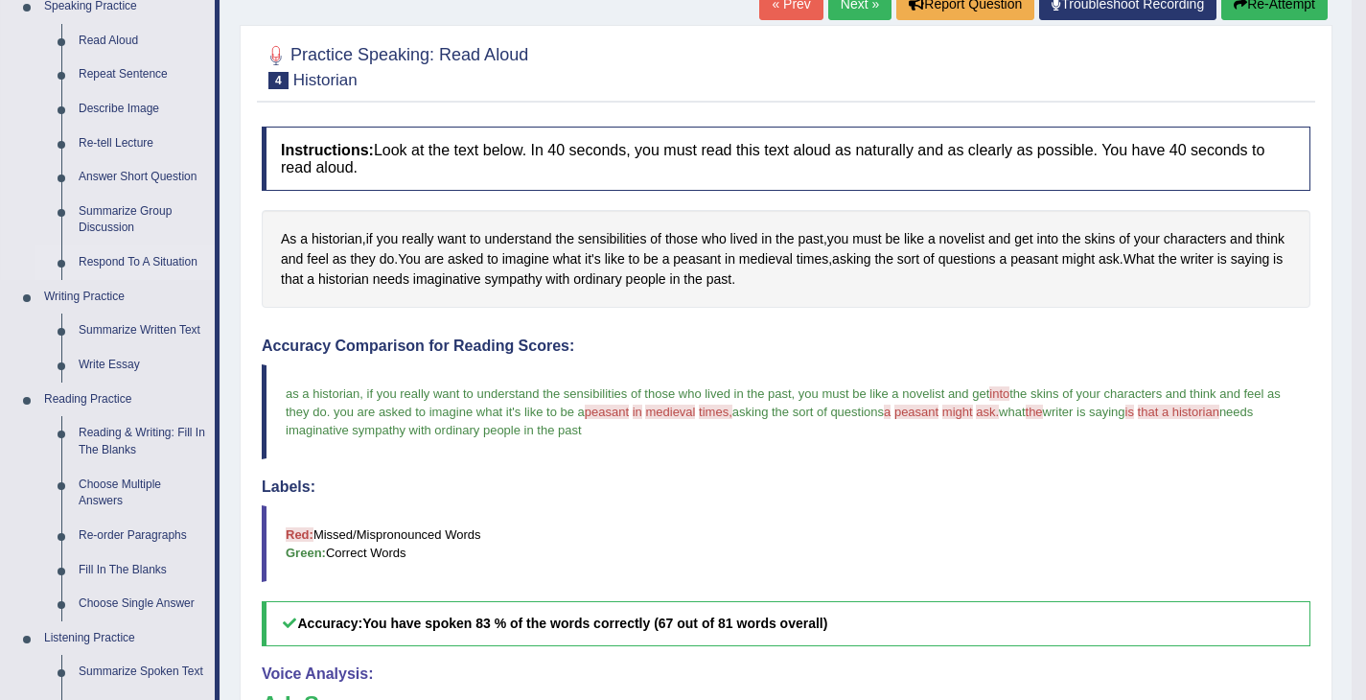
click at [159, 267] on link "Respond To A Situation" at bounding box center [142, 262] width 145 height 35
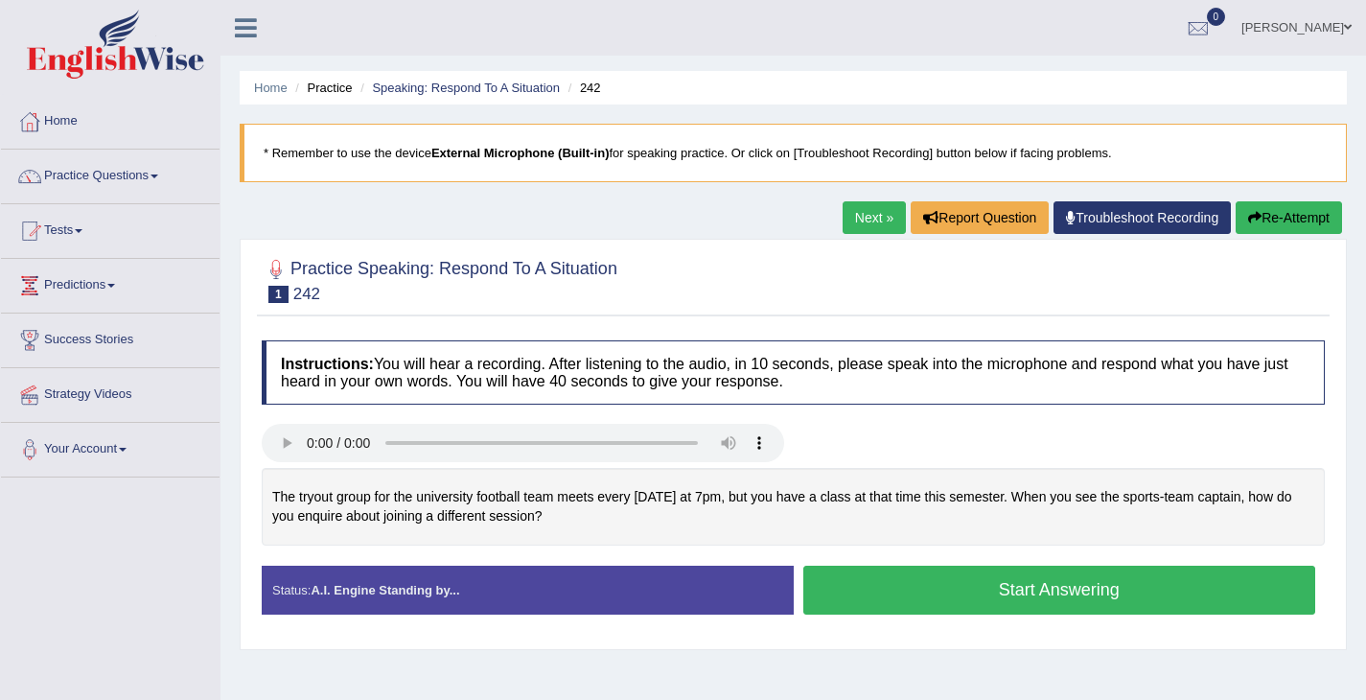
click at [1041, 611] on button "Start Answering" at bounding box center [1059, 590] width 513 height 49
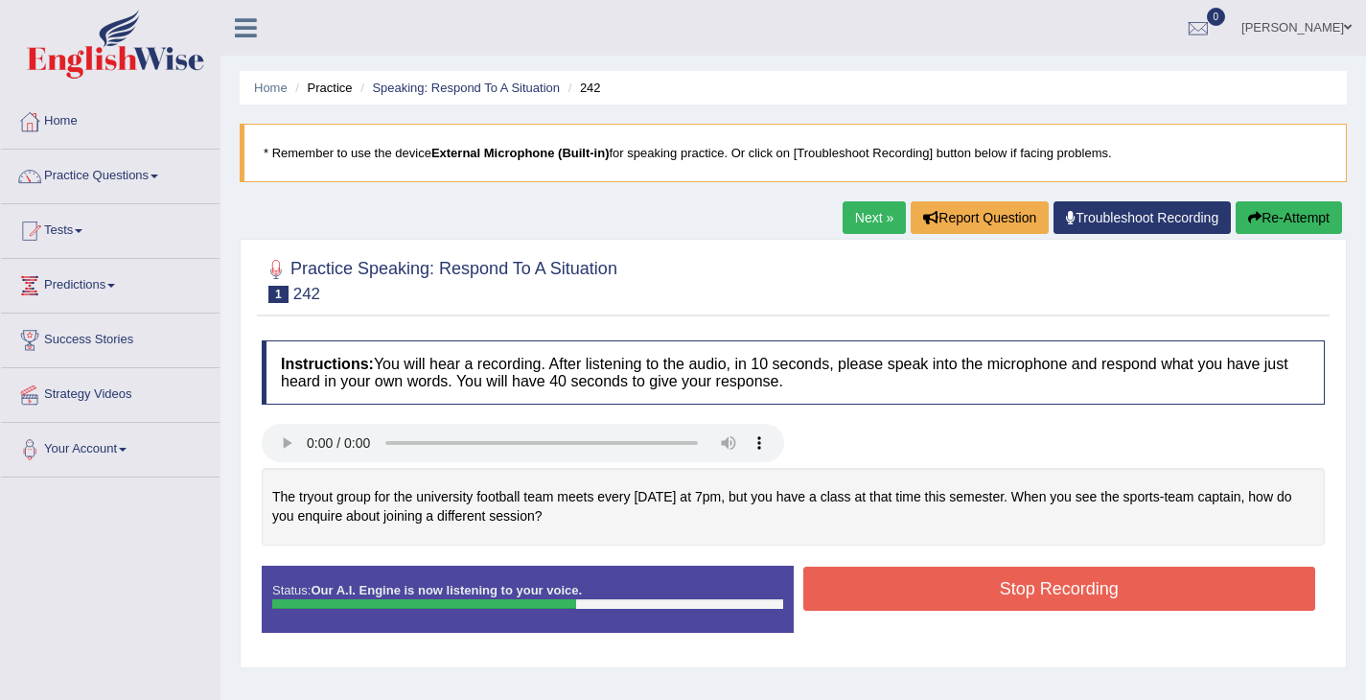
click at [1041, 611] on button "Stop Recording" at bounding box center [1059, 589] width 513 height 44
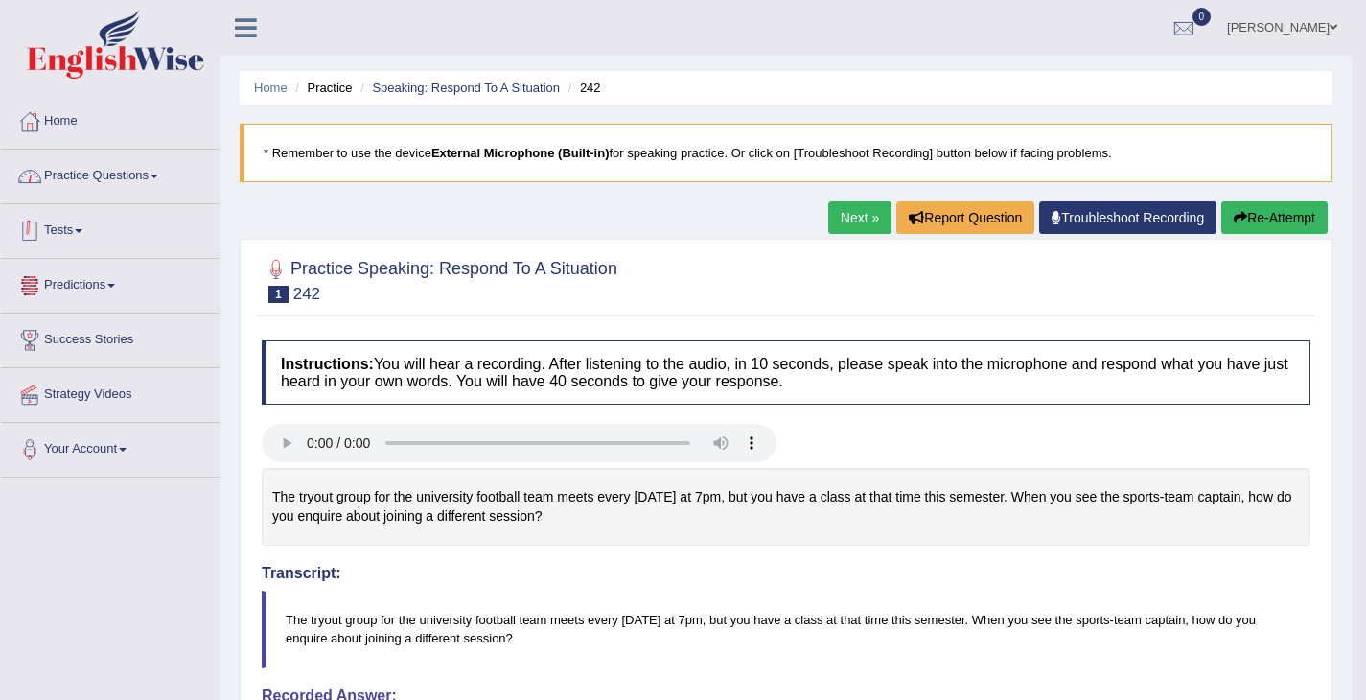
click at [117, 175] on link "Practice Questions" at bounding box center [110, 174] width 219 height 48
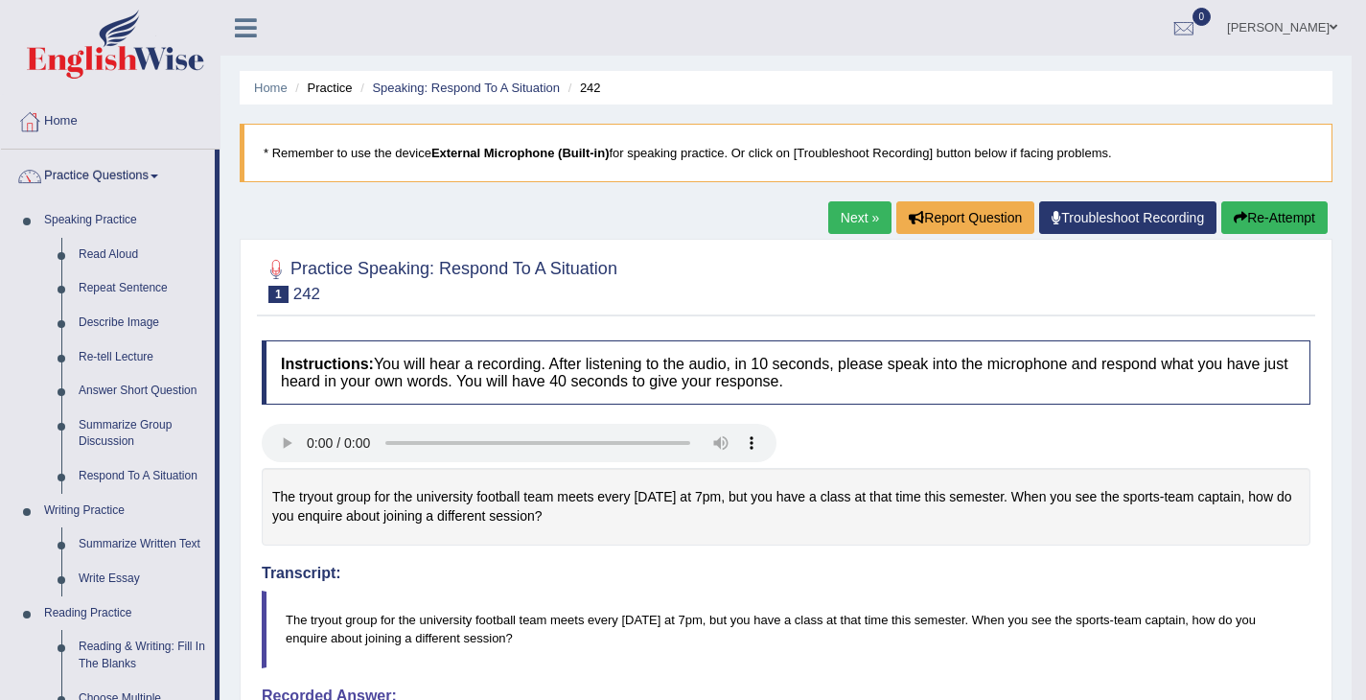
click at [864, 210] on link "Next »" at bounding box center [859, 217] width 63 height 33
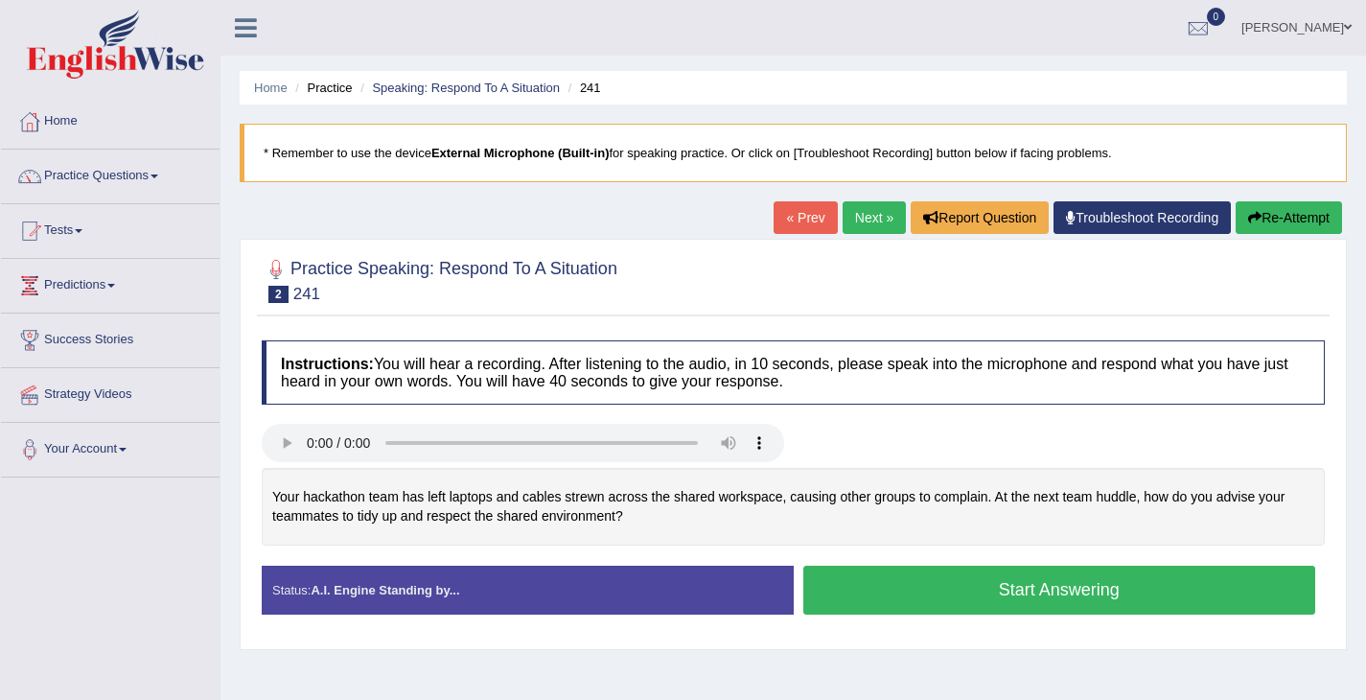
click at [1036, 576] on button "Start Answering" at bounding box center [1059, 590] width 513 height 49
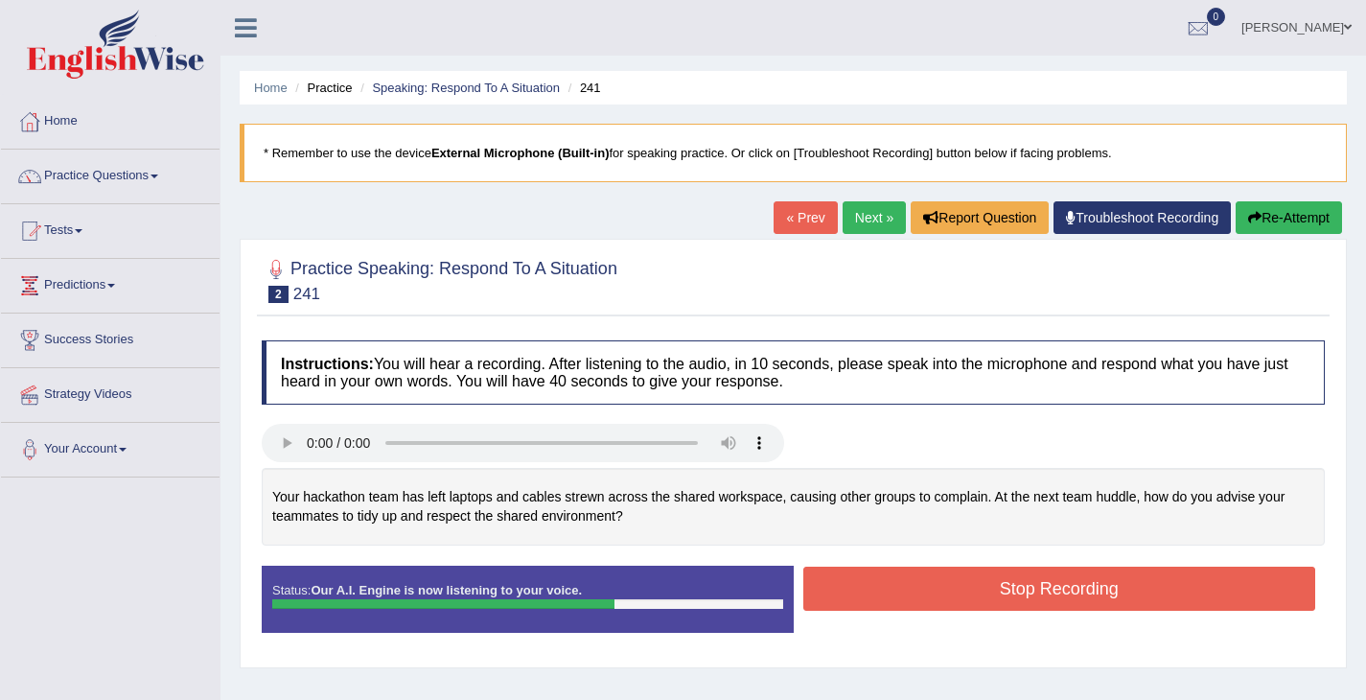
click at [1029, 587] on button "Stop Recording" at bounding box center [1059, 589] width 513 height 44
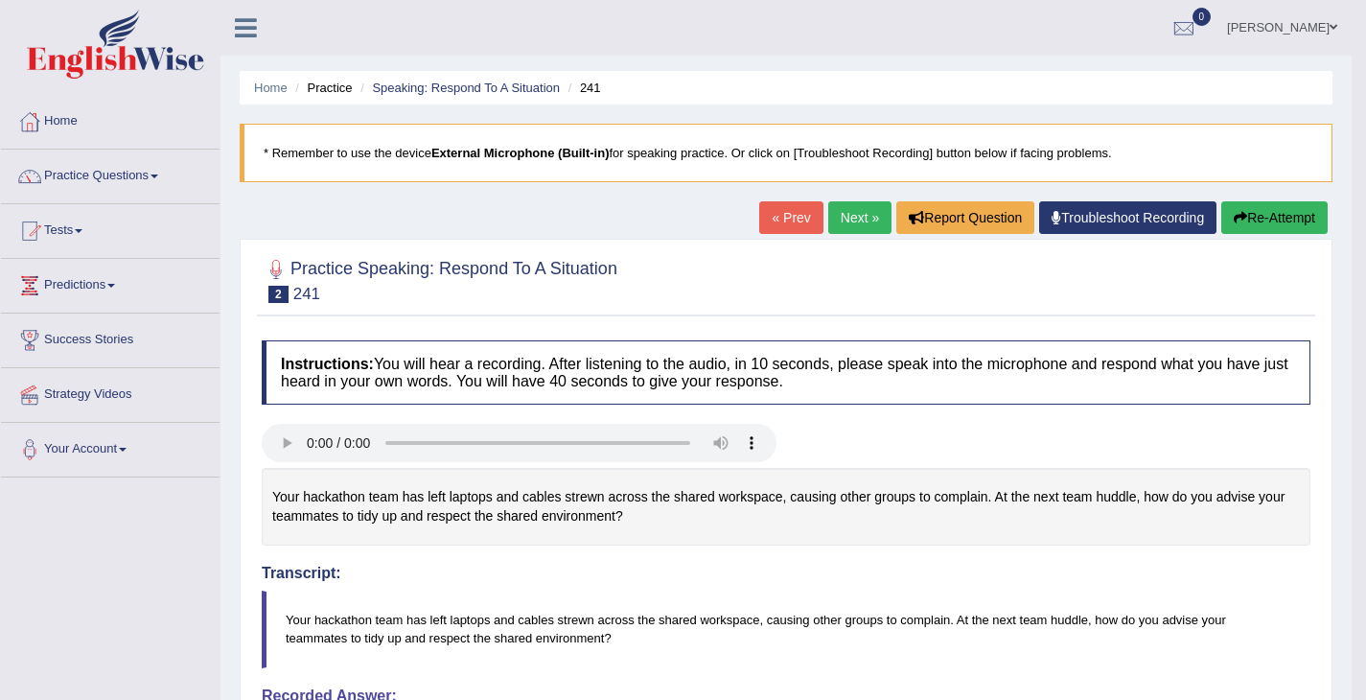
click at [859, 212] on link "Next »" at bounding box center [859, 217] width 63 height 33
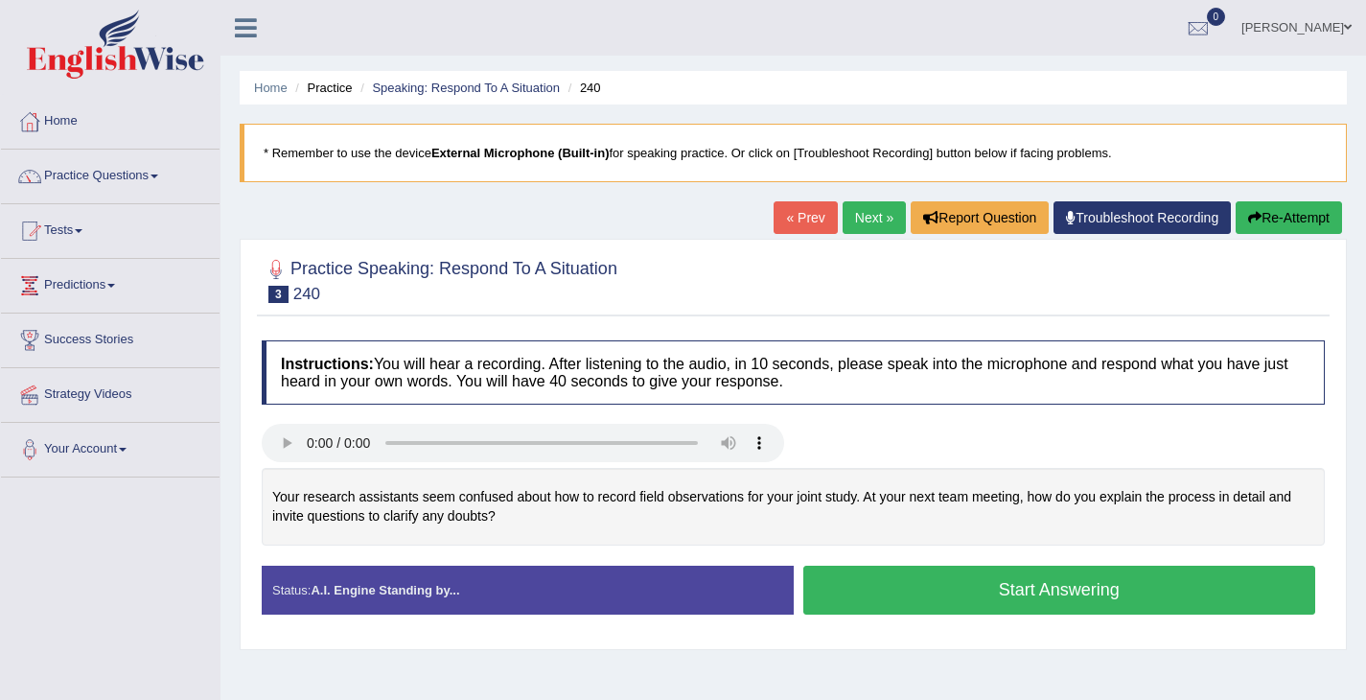
click at [905, 615] on button "Start Answering" at bounding box center [1059, 590] width 513 height 49
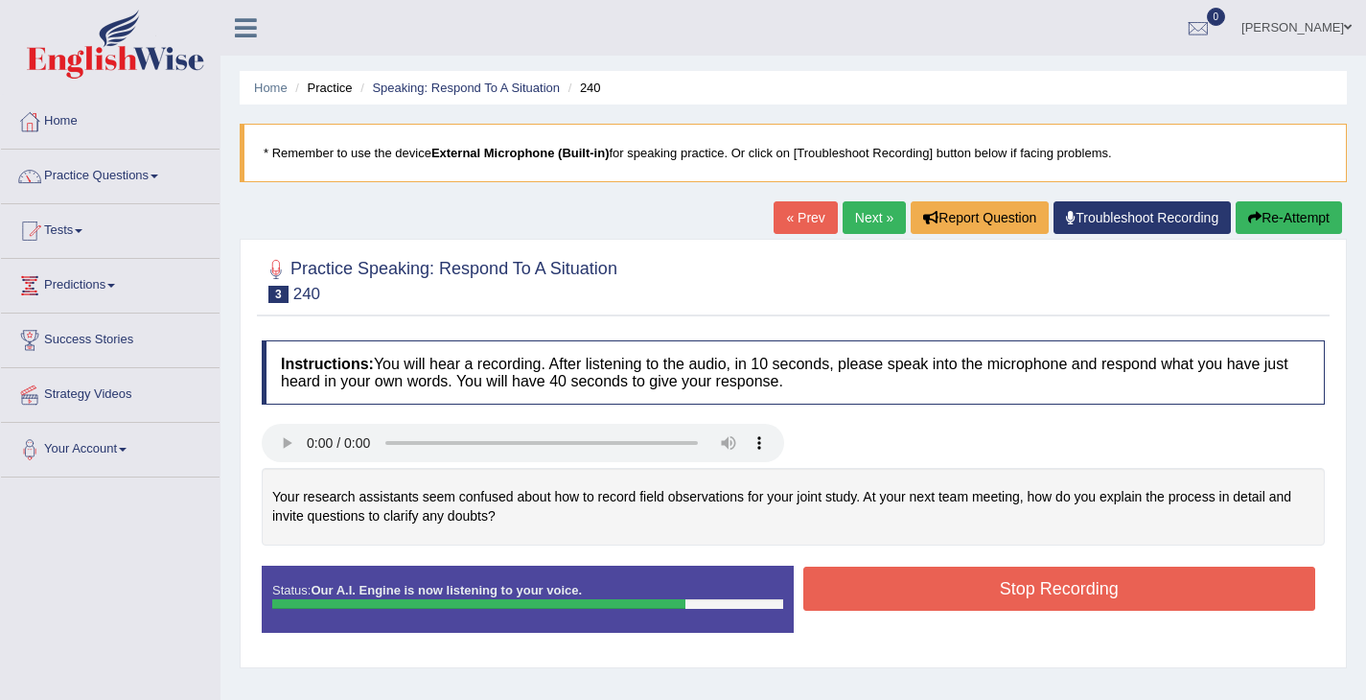
click at [897, 589] on button "Stop Recording" at bounding box center [1059, 589] width 513 height 44
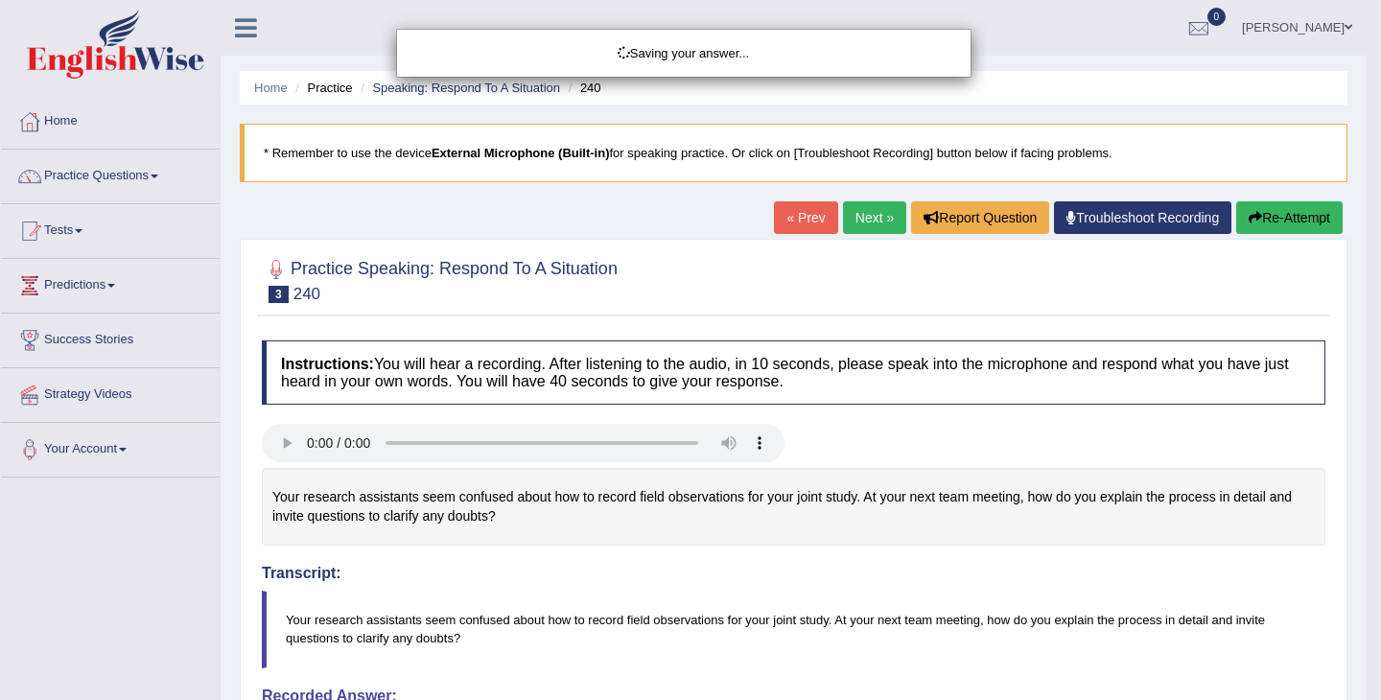
click at [897, 589] on div "Saving your answer..." at bounding box center [690, 350] width 1381 height 700
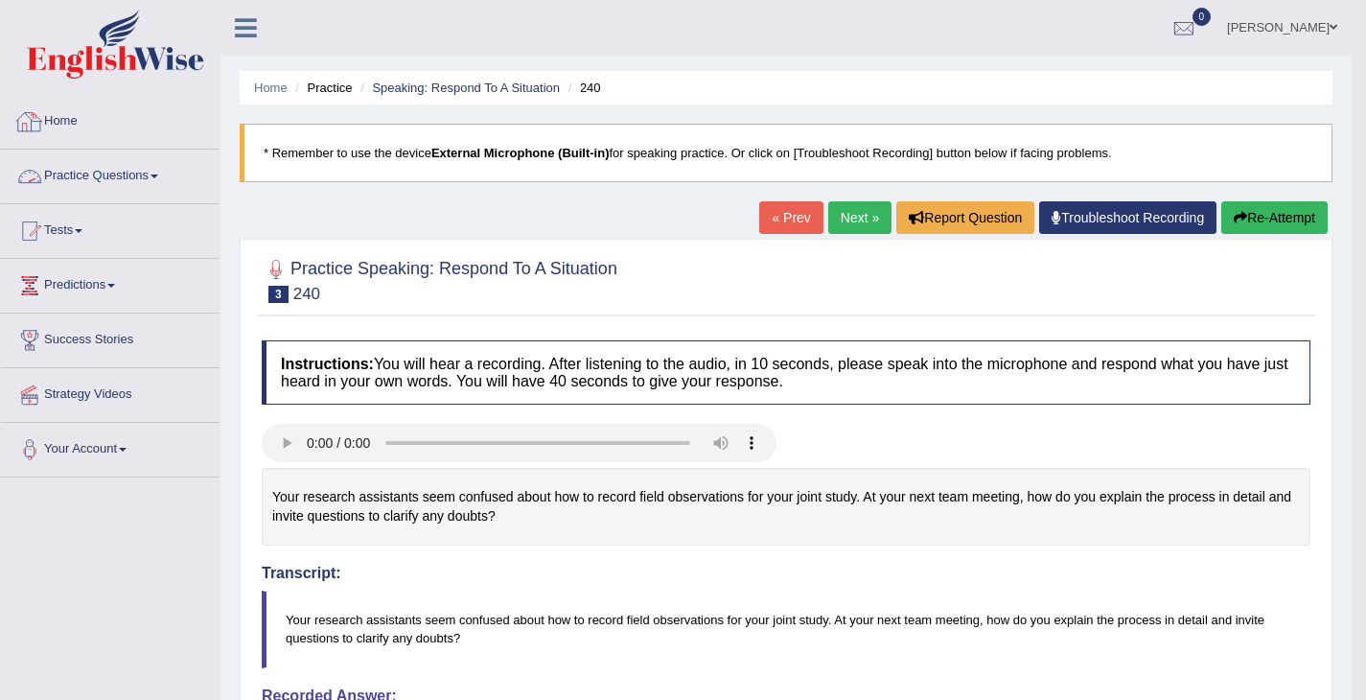
click at [151, 190] on link "Practice Questions" at bounding box center [110, 174] width 219 height 48
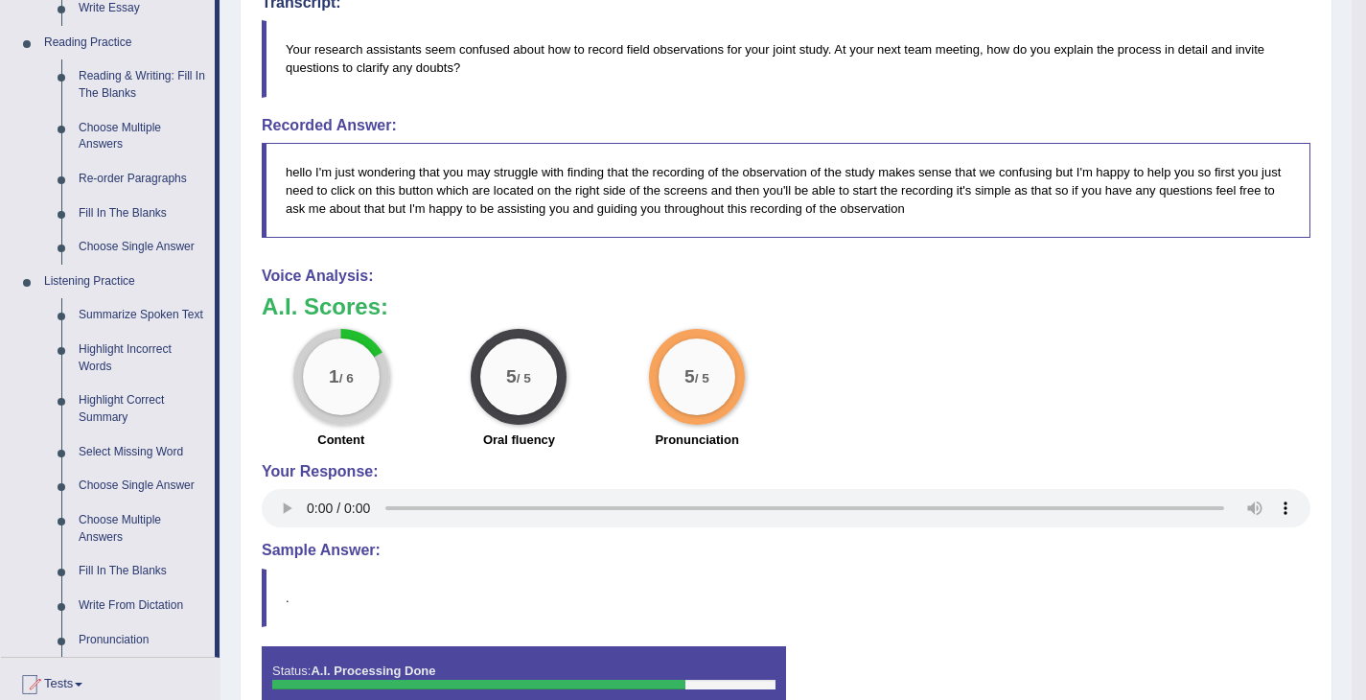
scroll to position [625, 0]
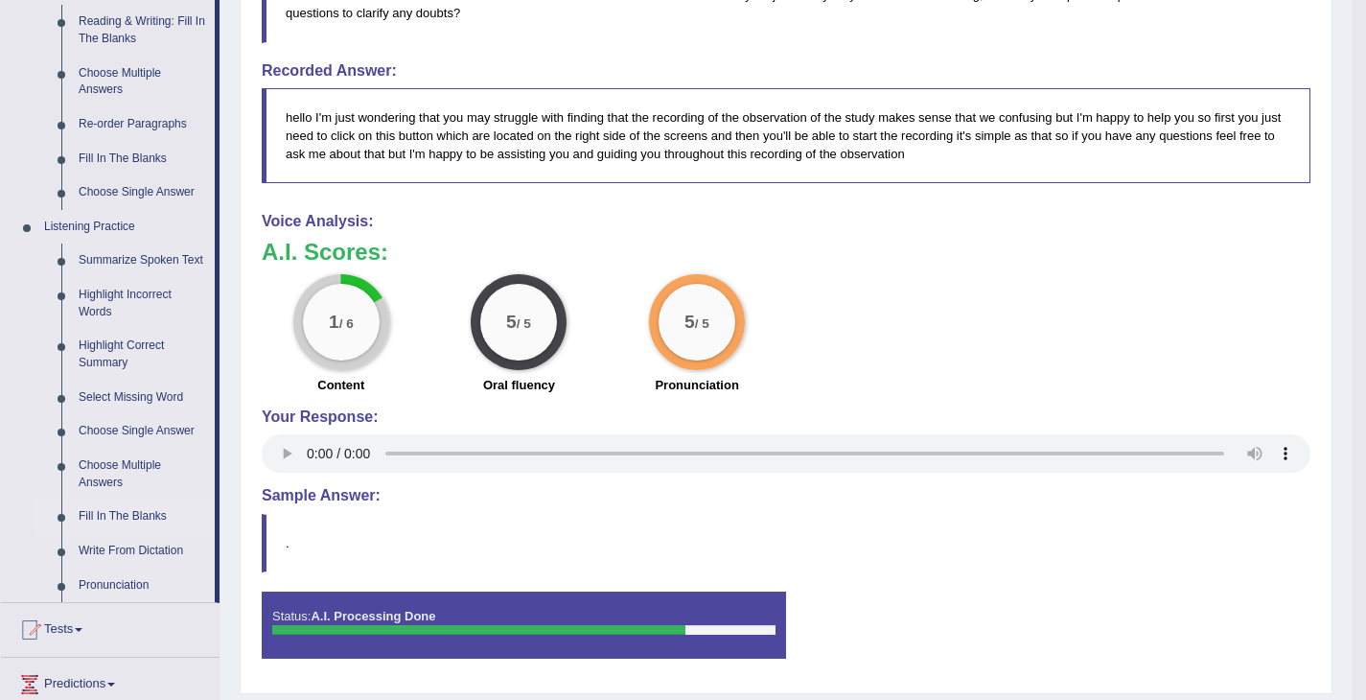
click at [141, 534] on link "Fill In The Blanks" at bounding box center [142, 517] width 145 height 35
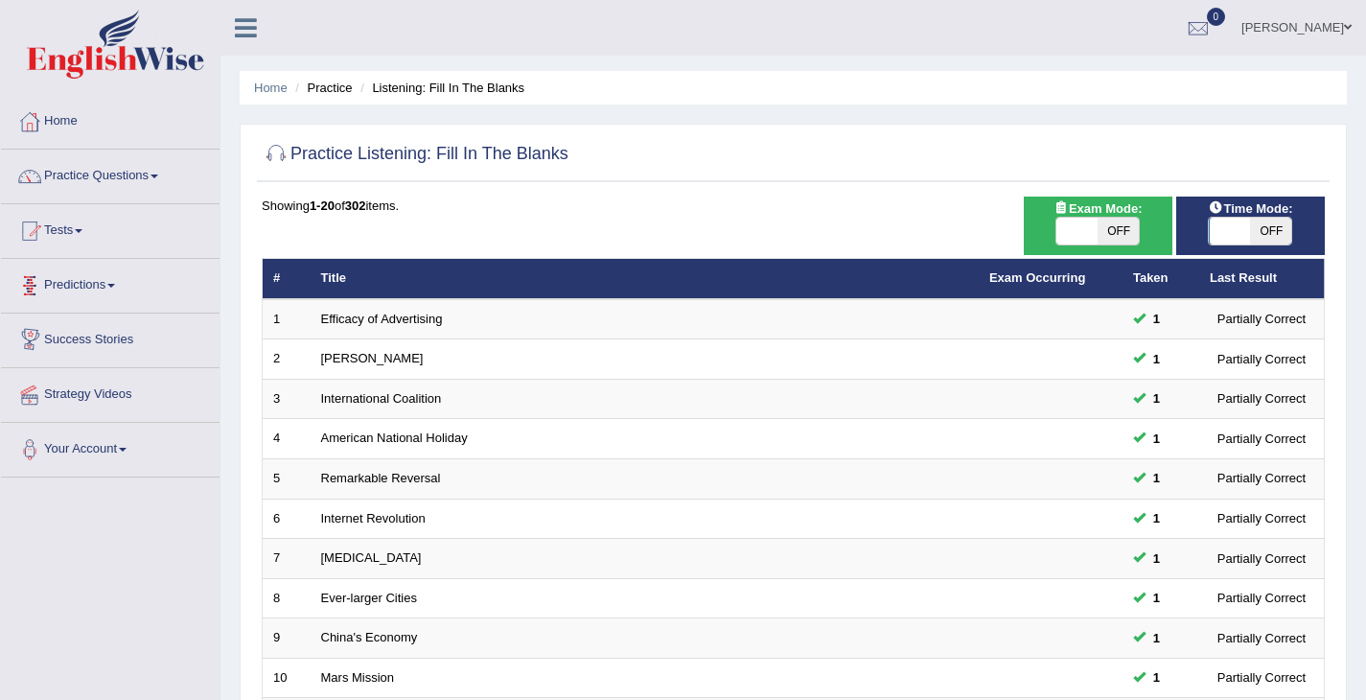
click at [115, 285] on span at bounding box center [111, 286] width 8 height 4
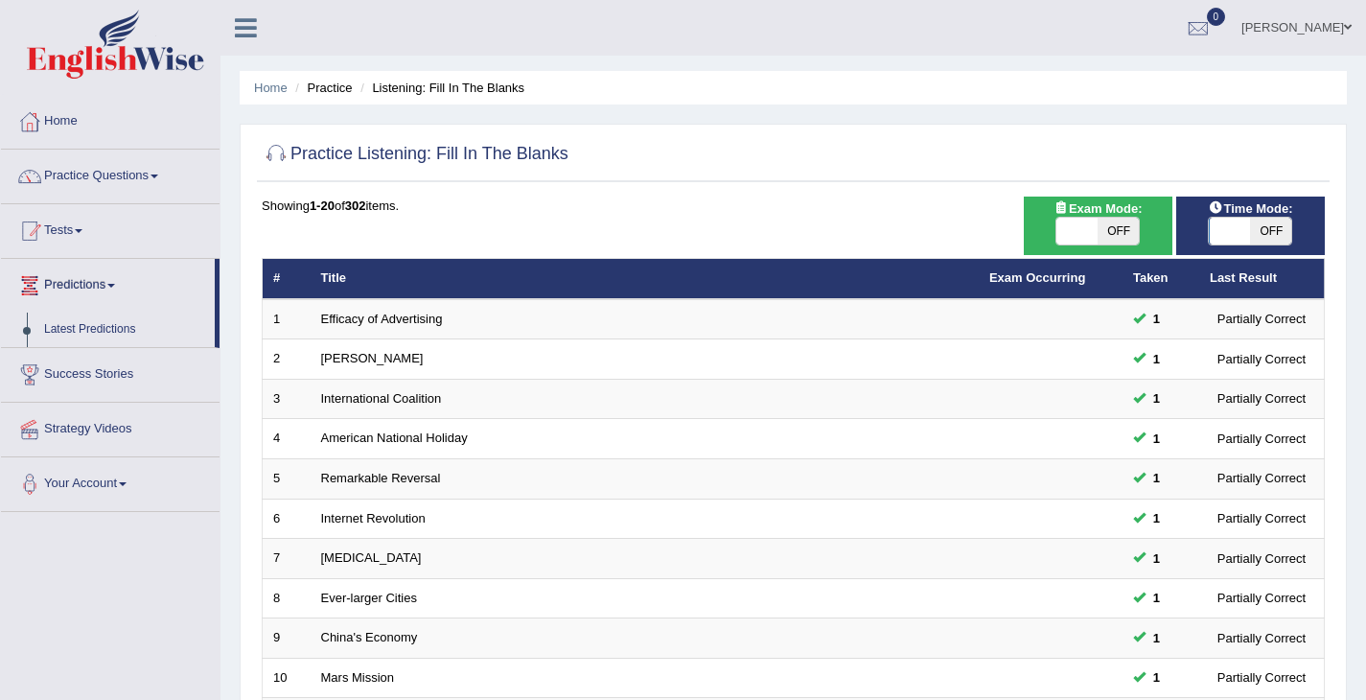
click at [65, 244] on link "Tests" at bounding box center [110, 228] width 219 height 48
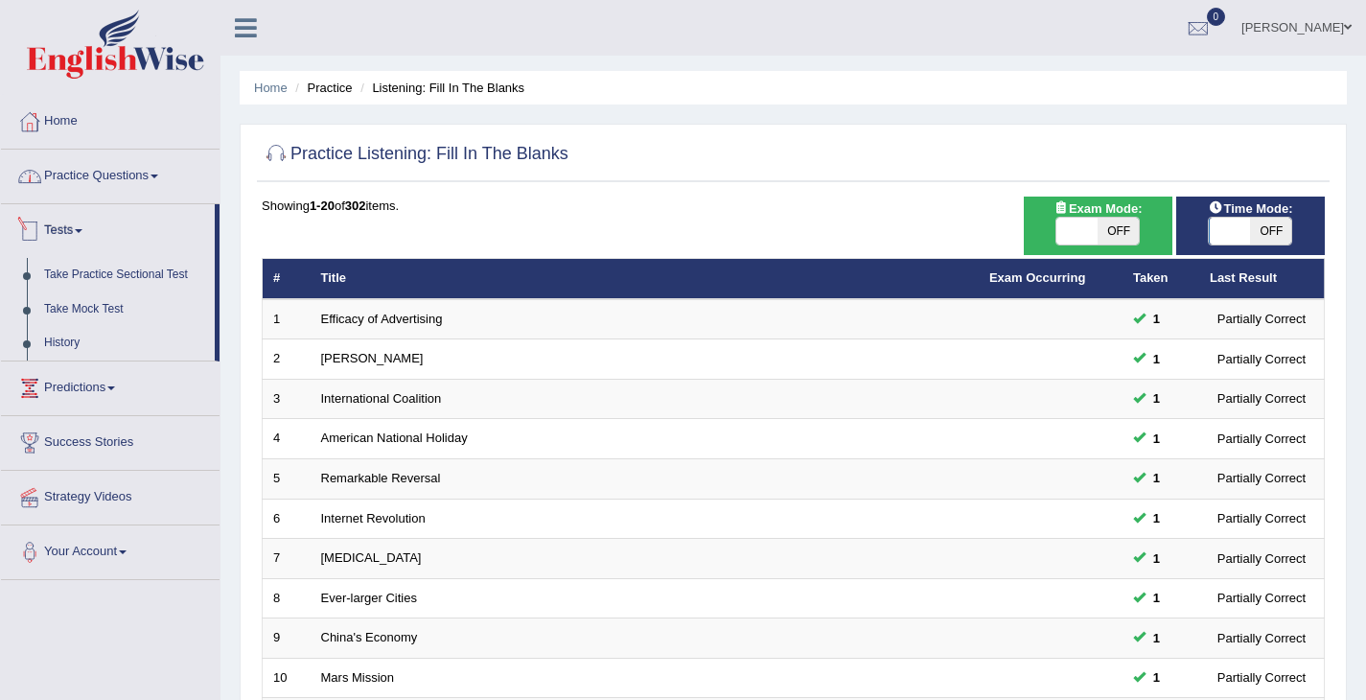
click at [128, 177] on link "Practice Questions" at bounding box center [110, 174] width 219 height 48
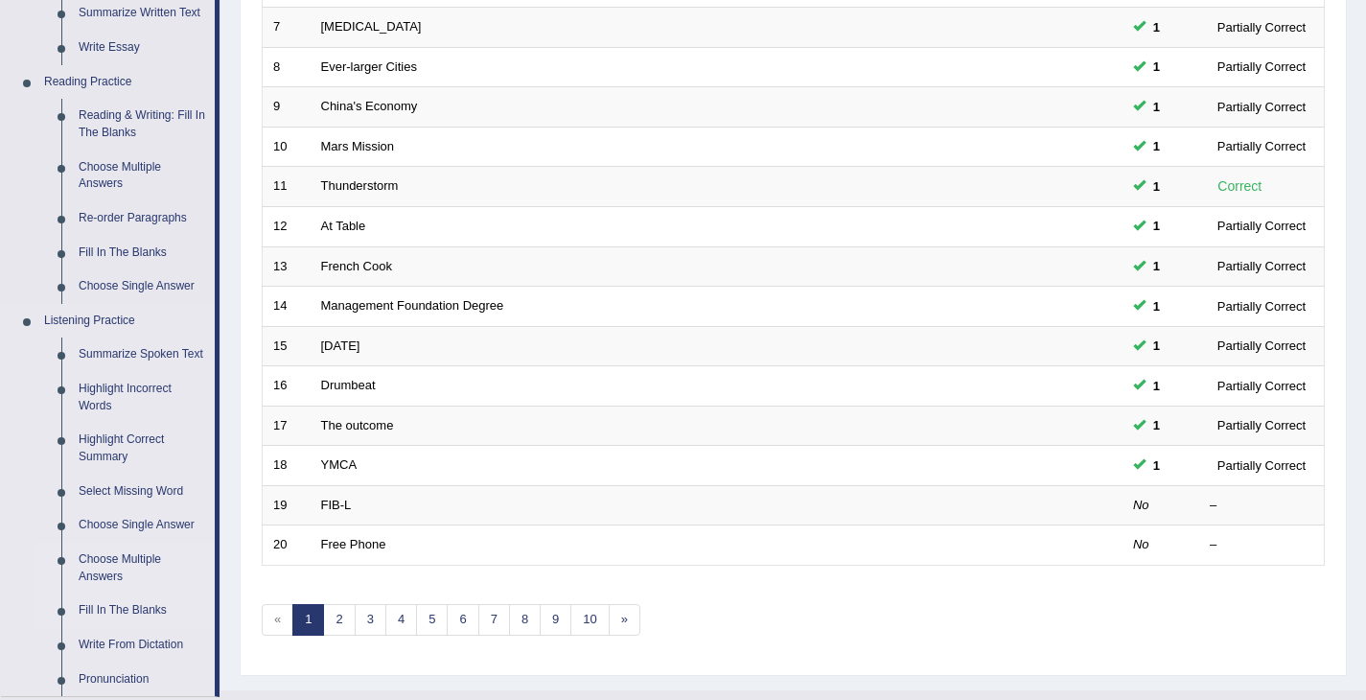
scroll to position [509, 0]
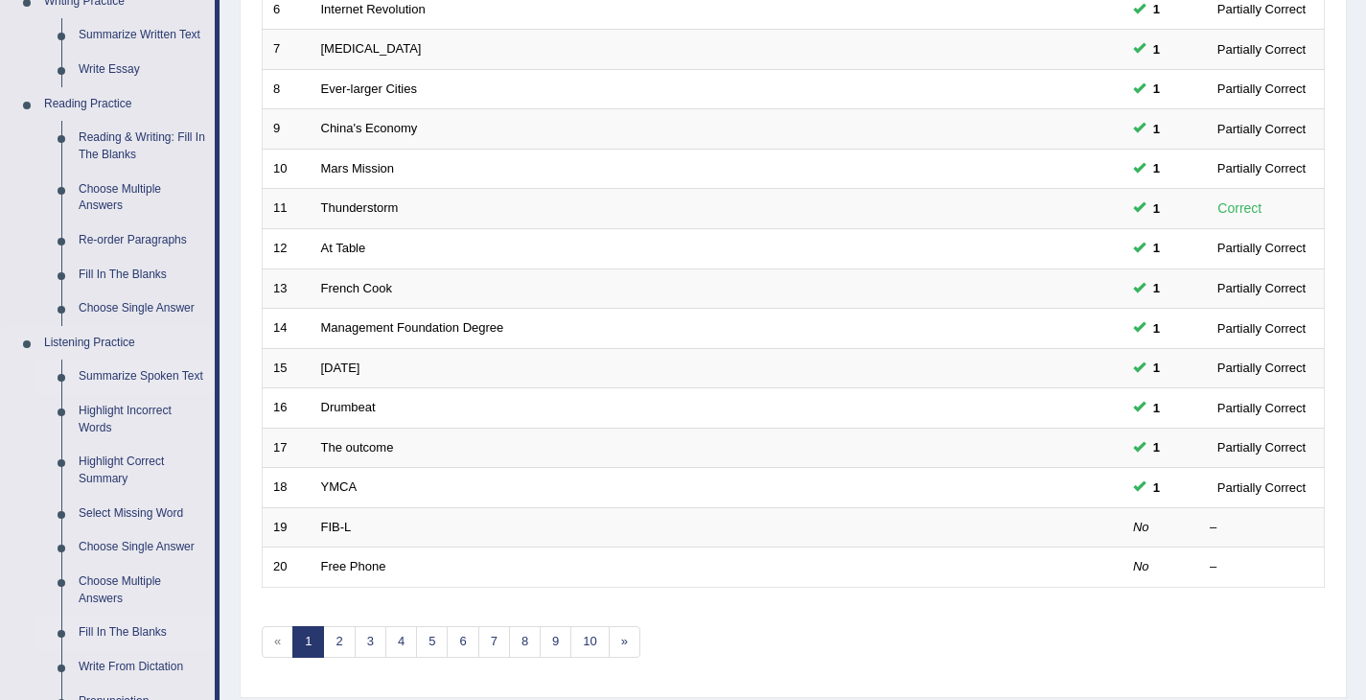
click at [110, 373] on link "Summarize Spoken Text" at bounding box center [142, 377] width 145 height 35
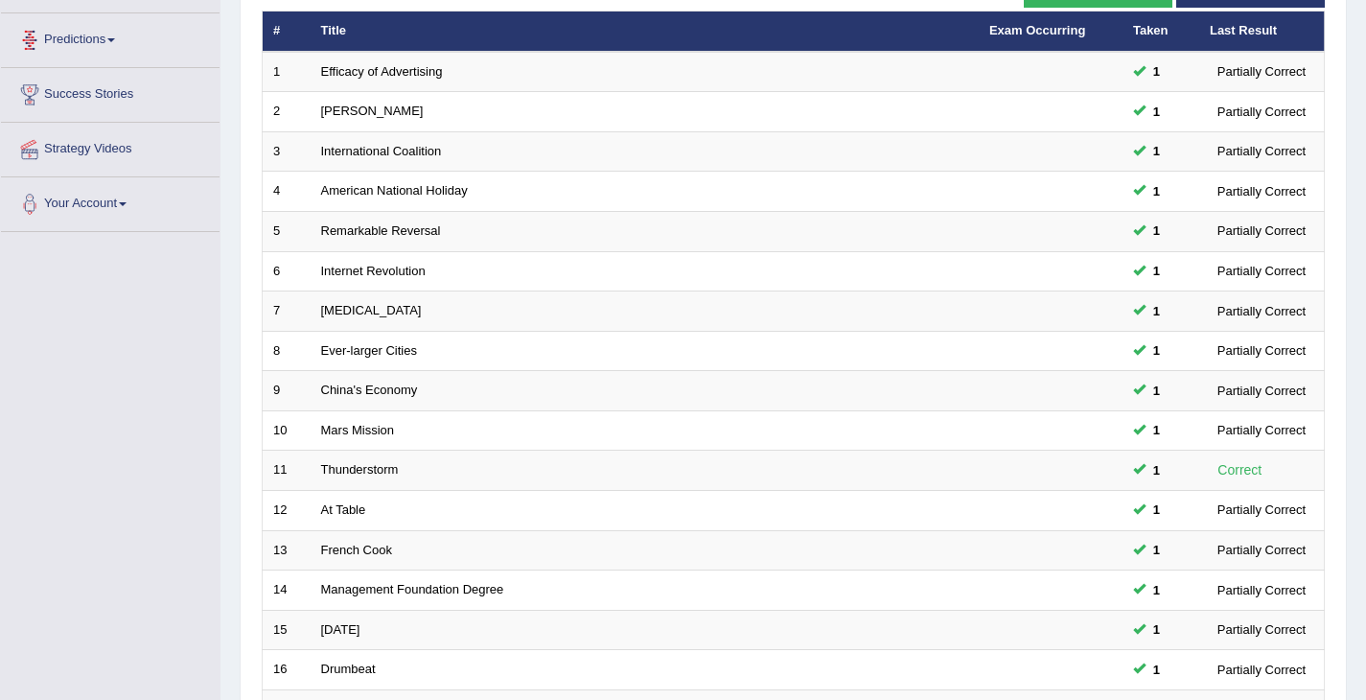
scroll to position [431, 0]
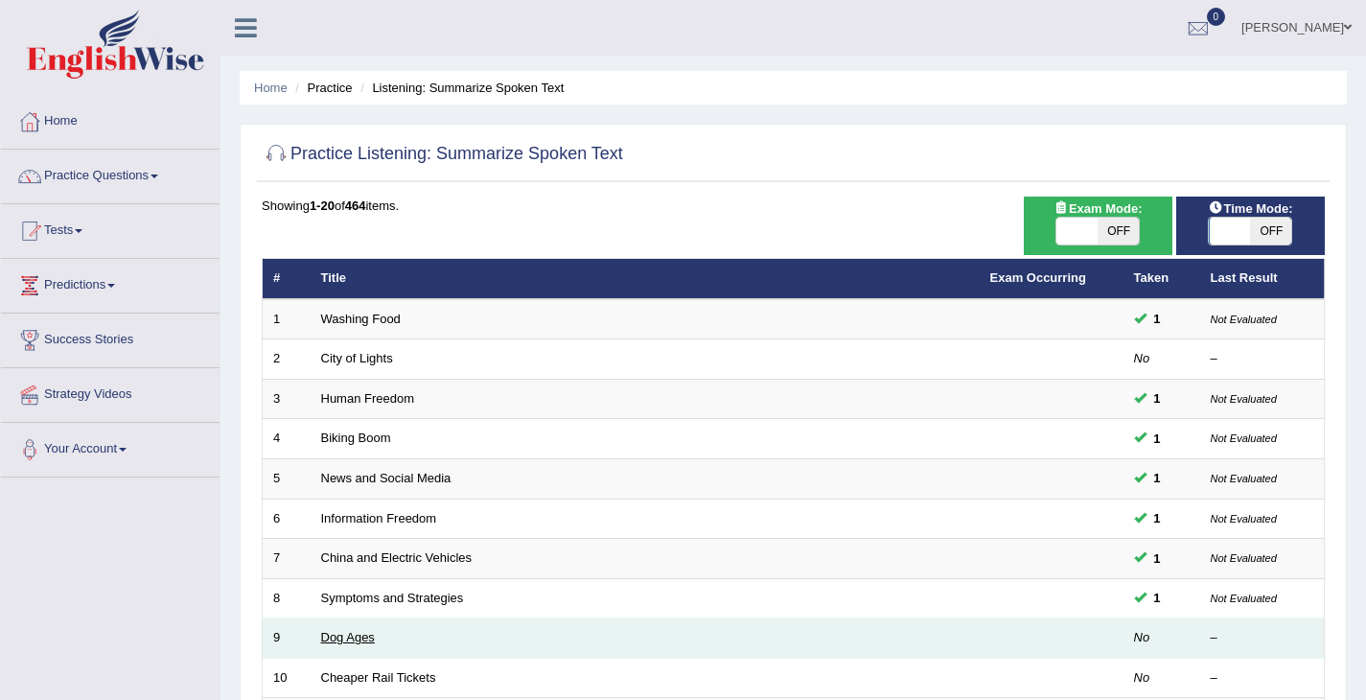
click at [358, 638] on link "Dog Ages" at bounding box center [348, 637] width 54 height 14
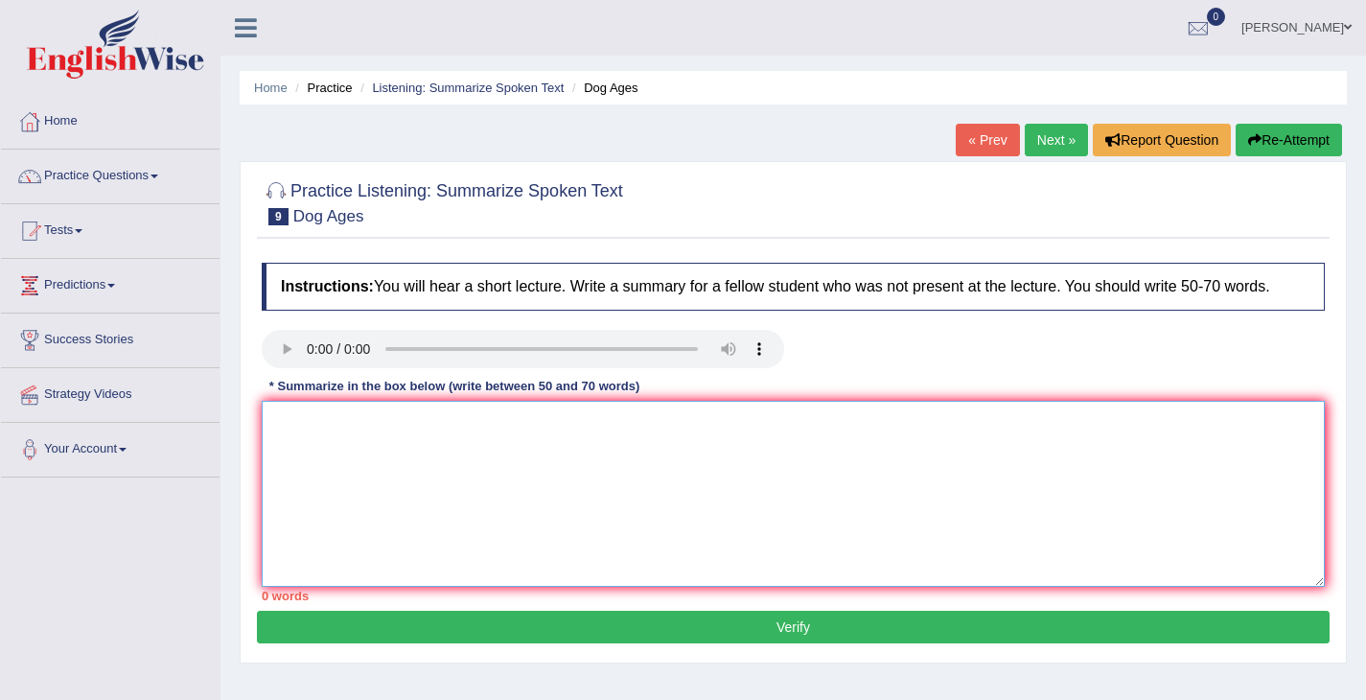
click at [365, 449] on textarea at bounding box center [793, 494] width 1063 height 186
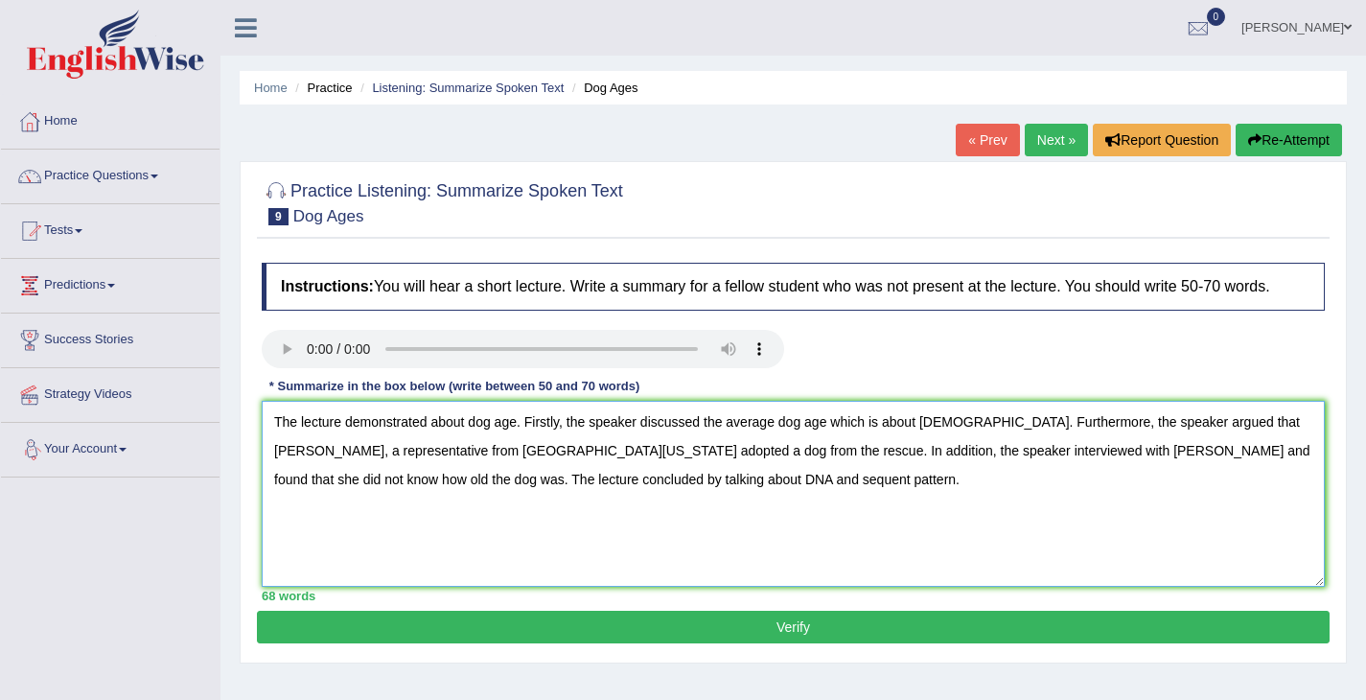
click at [542, 498] on textarea "The lecture demonstrated about dog age. Firstly, the speaker discussed the aver…" at bounding box center [793, 494] width 1063 height 186
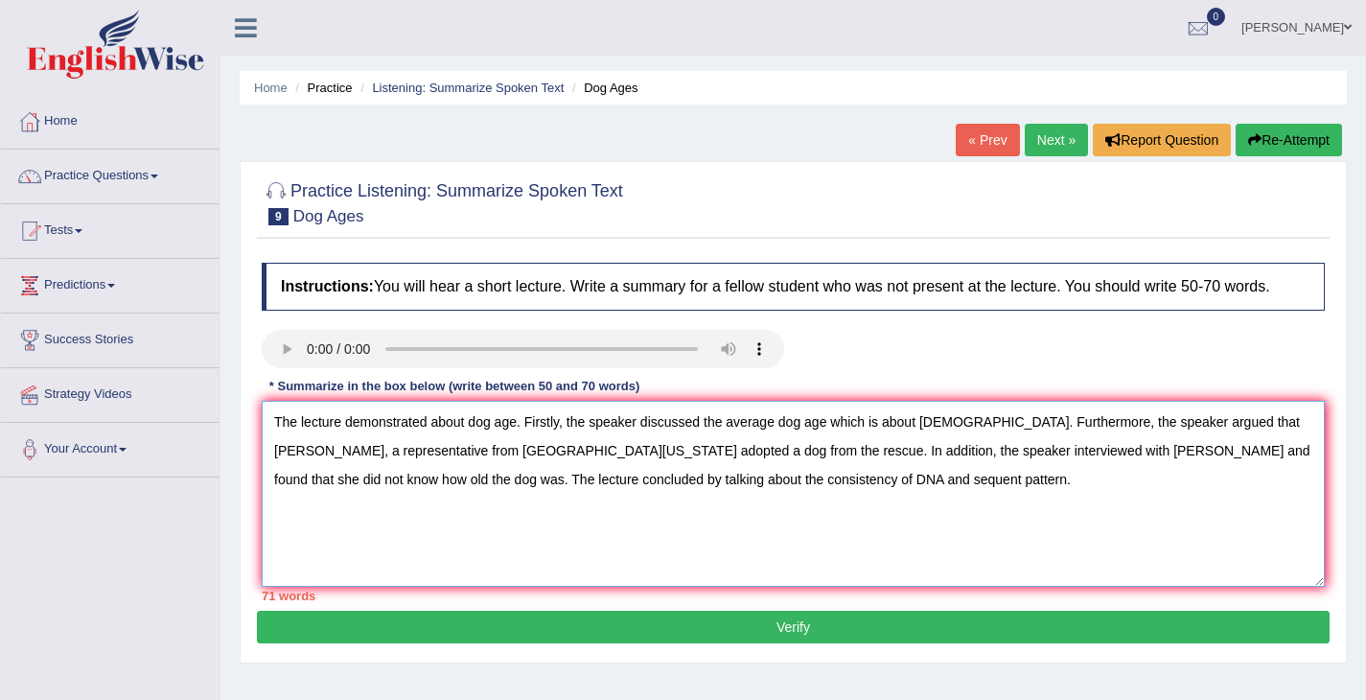
drag, startPoint x: 1292, startPoint y: 445, endPoint x: 1201, endPoint y: 443, distance: 91.1
click at [1201, 442] on textarea "The lecture demonstrated about dog age. Firstly, the speaker discussed the aver…" at bounding box center [793, 494] width 1063 height 186
click at [846, 543] on textarea "The lecture demonstrated about dog age. Firstly, the speaker discussed the aver…" at bounding box center [793, 494] width 1063 height 186
drag, startPoint x: 1024, startPoint y: 469, endPoint x: 717, endPoint y: 477, distance: 306.9
click at [717, 477] on textarea "The lecture demonstrated about dog age. Firstly, the speaker discussed the aver…" at bounding box center [793, 494] width 1063 height 186
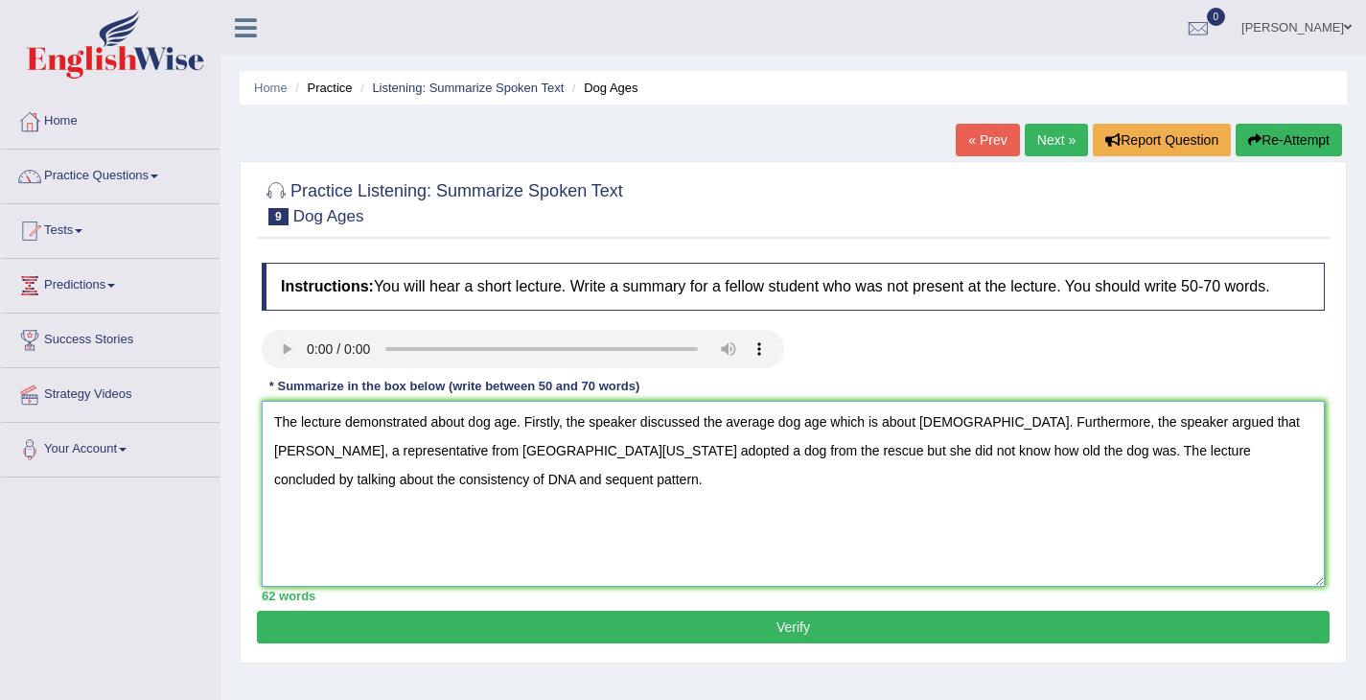
type textarea "The lecture demonstrated about dog age. Firstly, the speaker discussed the aver…"
click at [976, 643] on button "Verify" at bounding box center [793, 627] width 1073 height 33
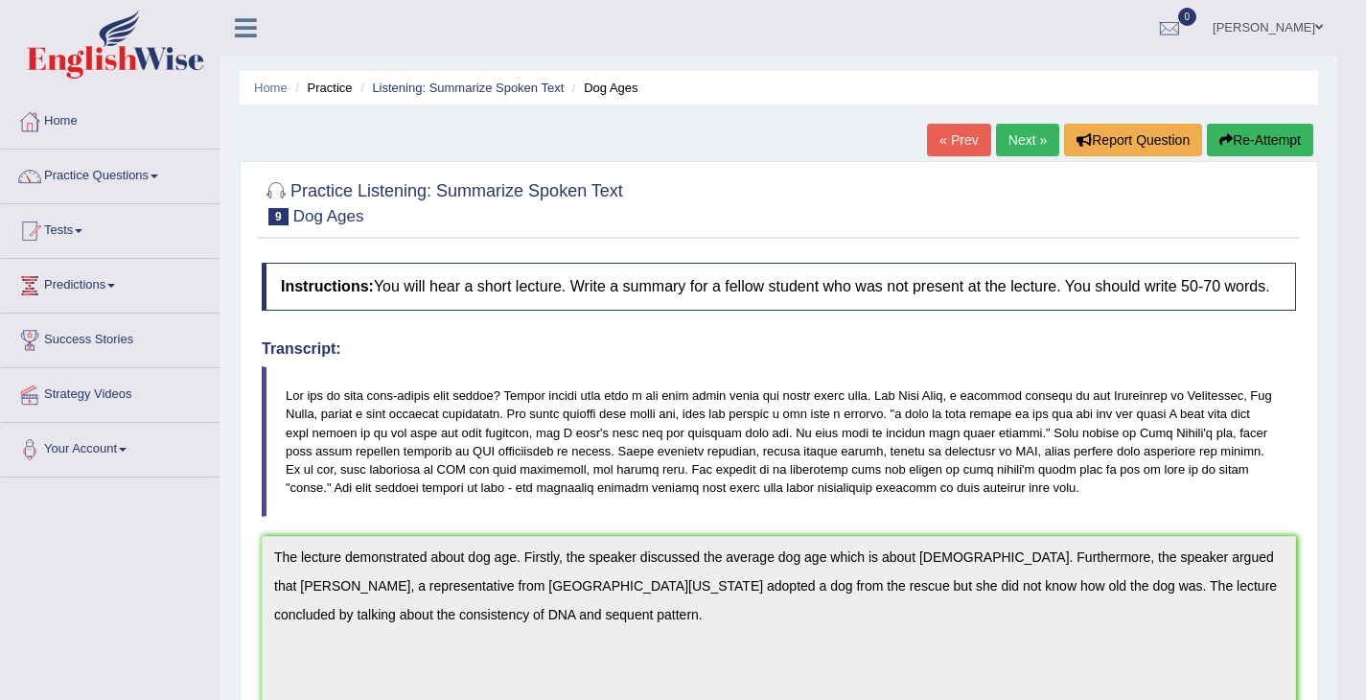
click at [1004, 146] on link "Next »" at bounding box center [1027, 140] width 63 height 33
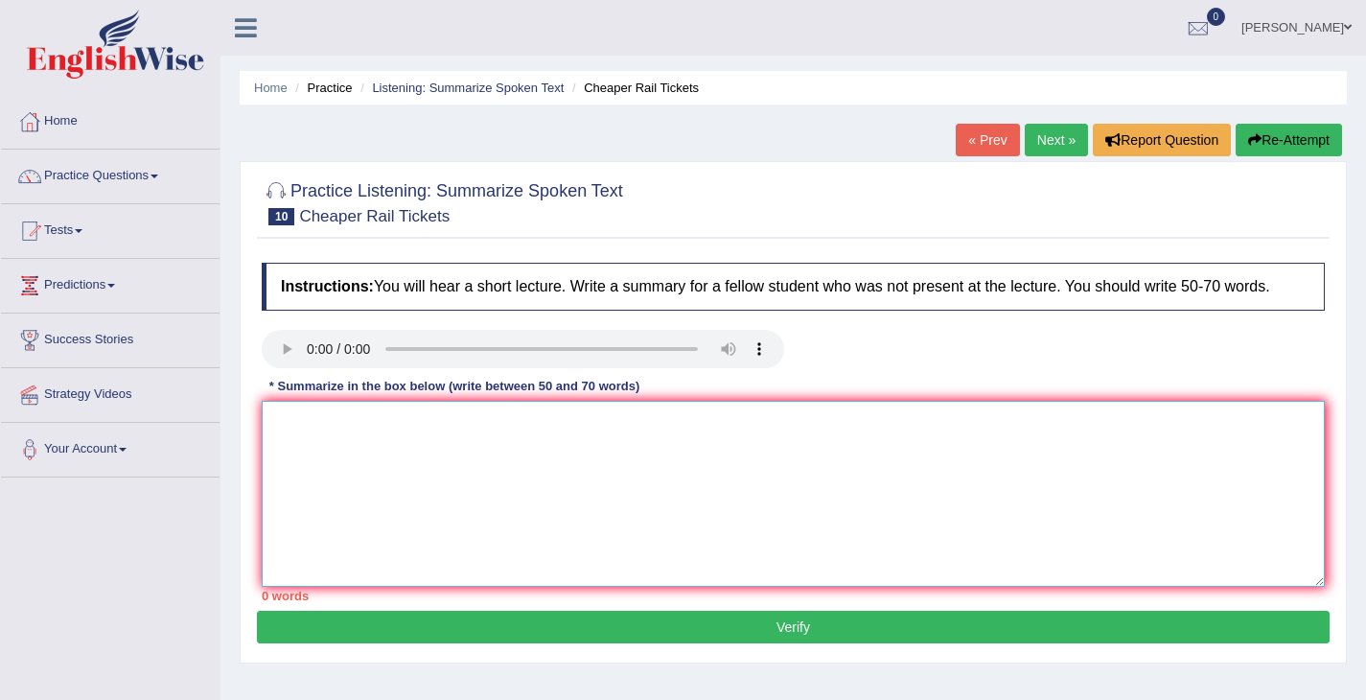
click at [357, 467] on textarea at bounding box center [793, 494] width 1063 height 186
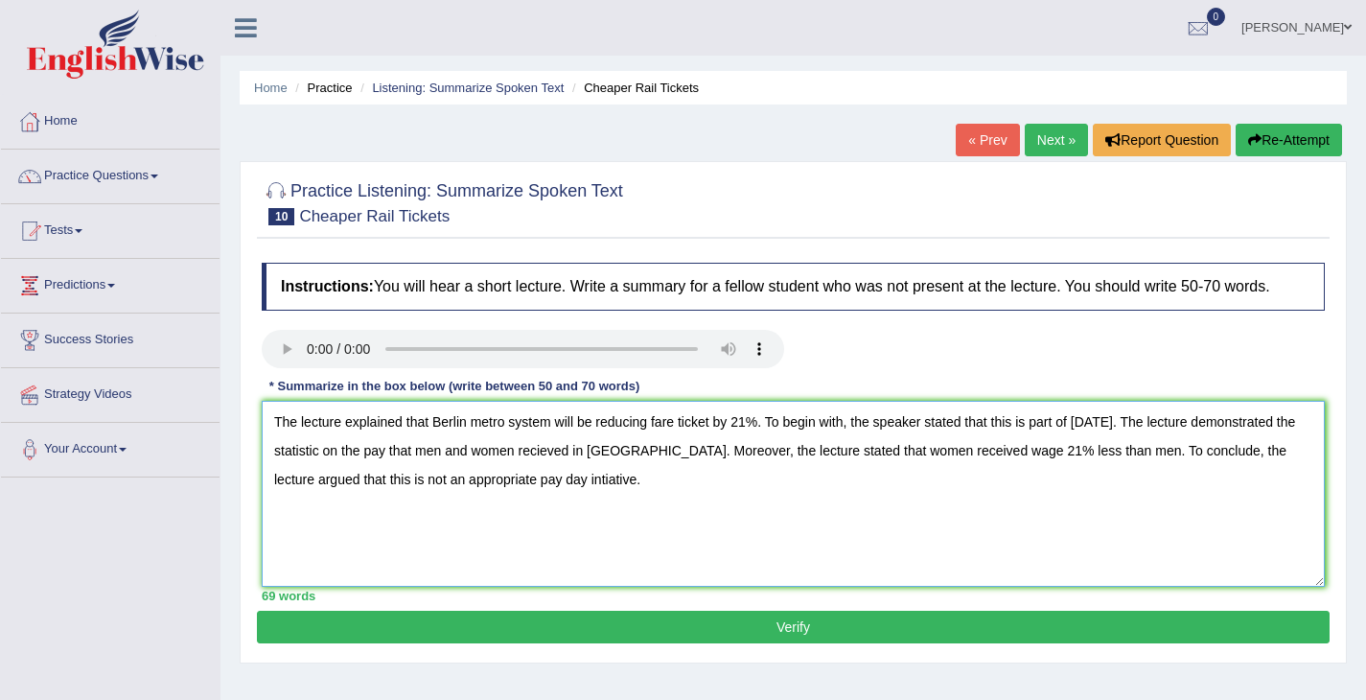
click at [1037, 489] on textarea "The lecture explained that Berlin metro system will be reducing fare ticket by …" at bounding box center [793, 494] width 1063 height 186
click at [1035, 470] on textarea "The lecture explained that Berlin metro system will be reducing fare ticket by …" at bounding box center [793, 494] width 1063 height 186
type textarea "The lecture explained that Berlin metro system will be reducing fare ticket by …"
click at [1243, 635] on button "Verify" at bounding box center [793, 627] width 1073 height 33
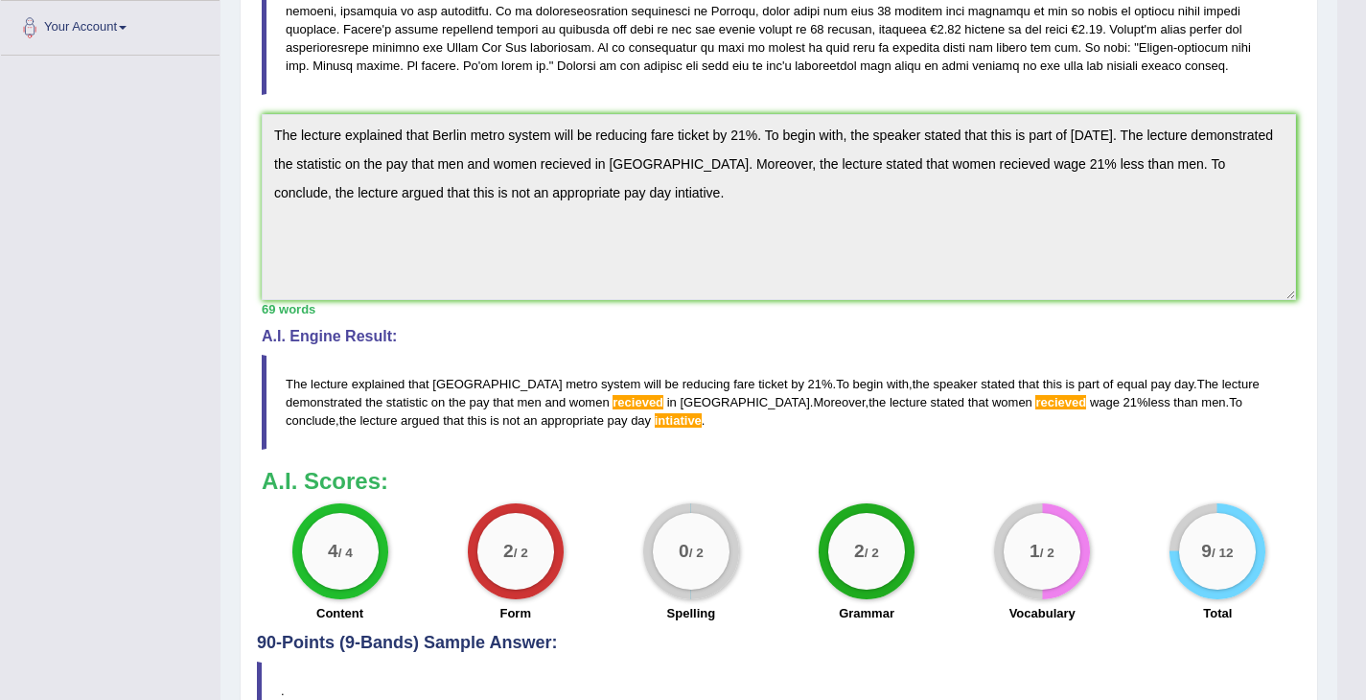
scroll to position [496, 0]
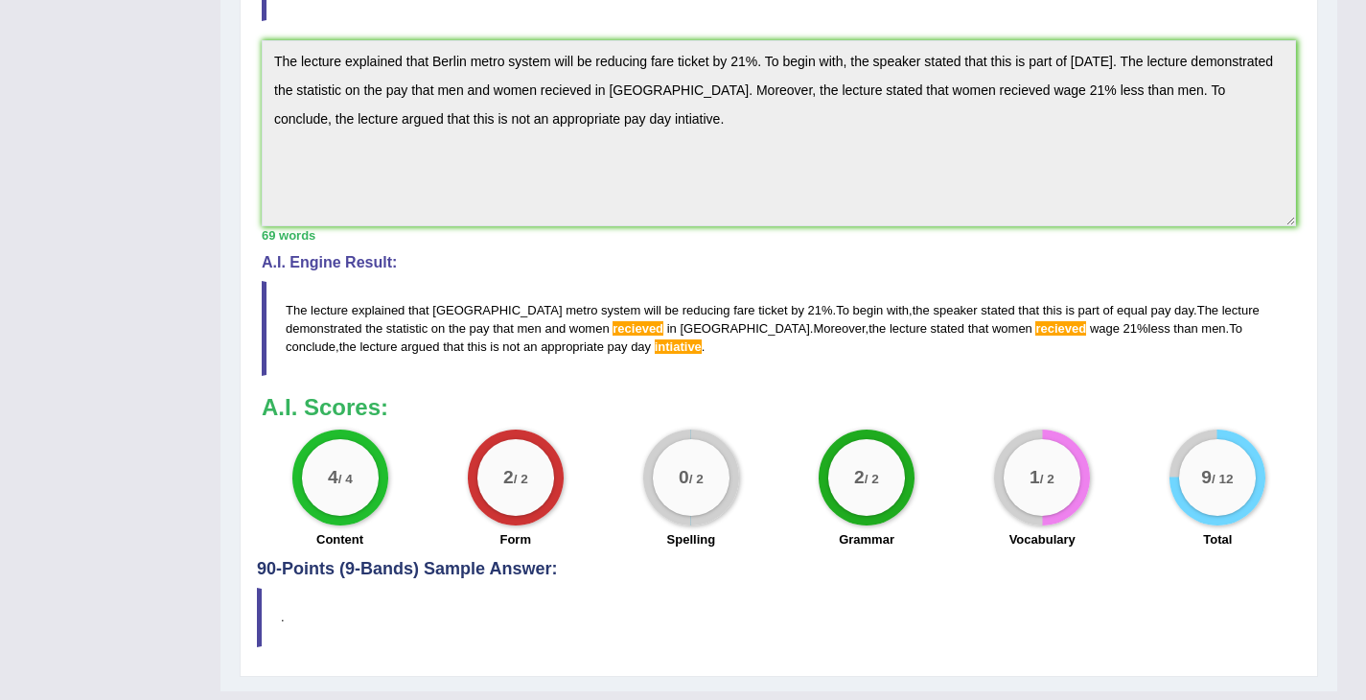
drag, startPoint x: 284, startPoint y: 320, endPoint x: 496, endPoint y: 369, distance: 217.5
click at [497, 368] on blockquote "The lecture explained that Berlin metro system will be reducing fare ticket by …" at bounding box center [779, 328] width 1035 height 95
drag, startPoint x: 545, startPoint y: 364, endPoint x: 518, endPoint y: 361, distance: 27.0
click at [655, 354] on span "intiative" at bounding box center [678, 346] width 47 height 14
click at [184, 81] on div "Toggle navigation Home Practice Questions Speaking Practice Read Aloud Repeat S…" at bounding box center [668, 116] width 1337 height 1225
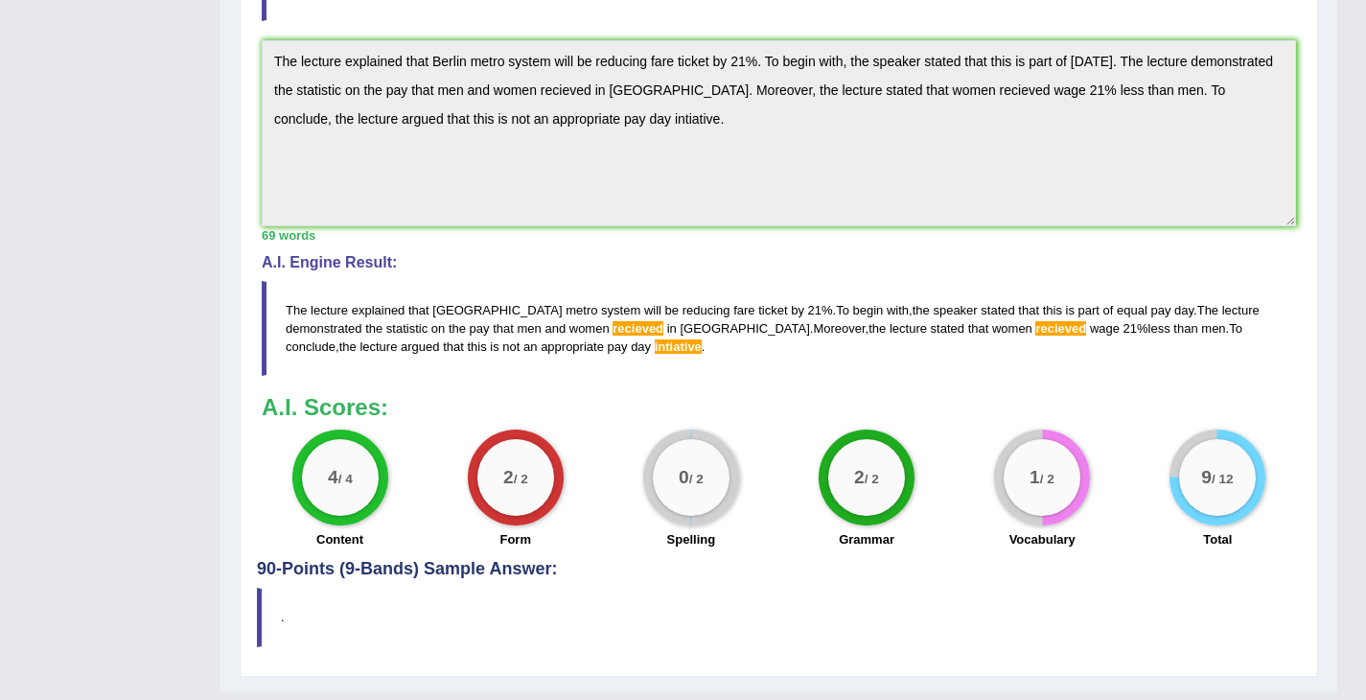
scroll to position [0, 0]
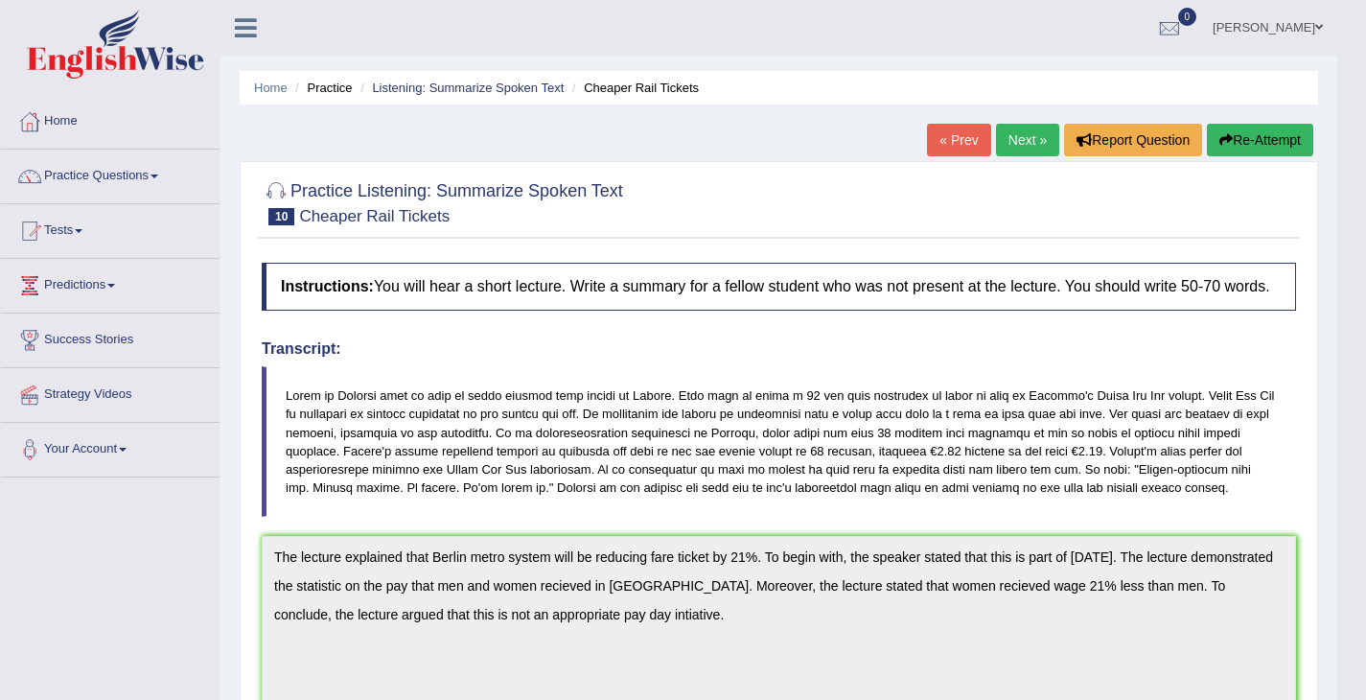
click at [1263, 141] on button "Re-Attempt" at bounding box center [1260, 140] width 106 height 33
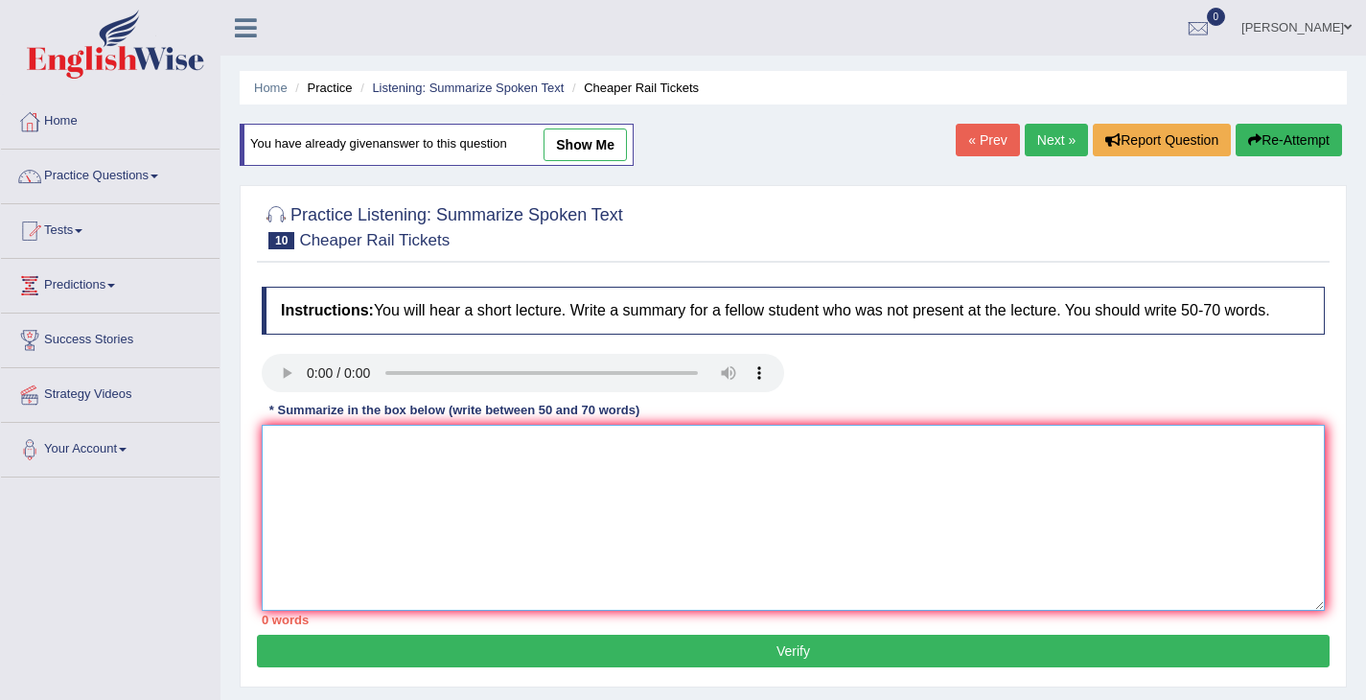
click at [884, 481] on textarea at bounding box center [793, 518] width 1063 height 186
paste textarea "The lecture explained that Berlin metro system will be reducing fare ticket by …"
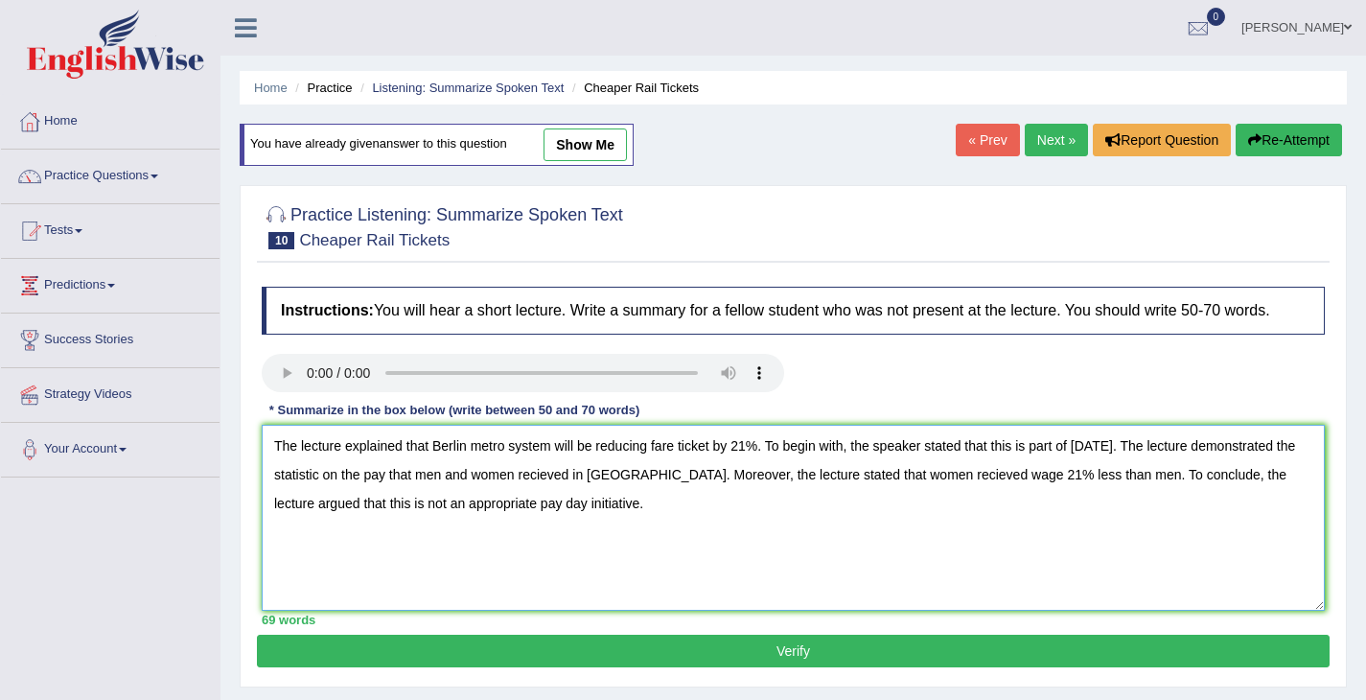
click at [656, 490] on textarea "The lecture explained that Berlin metro system will be reducing fare ticket by …" at bounding box center [793, 518] width 1063 height 186
click at [1027, 497] on textarea "The lecture explained that Berlin metro system will be reducing fare ticket by …" at bounding box center [793, 518] width 1063 height 186
type textarea "The lecture explained that Berlin metro system will be reducing fare ticket by …"
click at [1075, 667] on button "Verify" at bounding box center [793, 651] width 1073 height 33
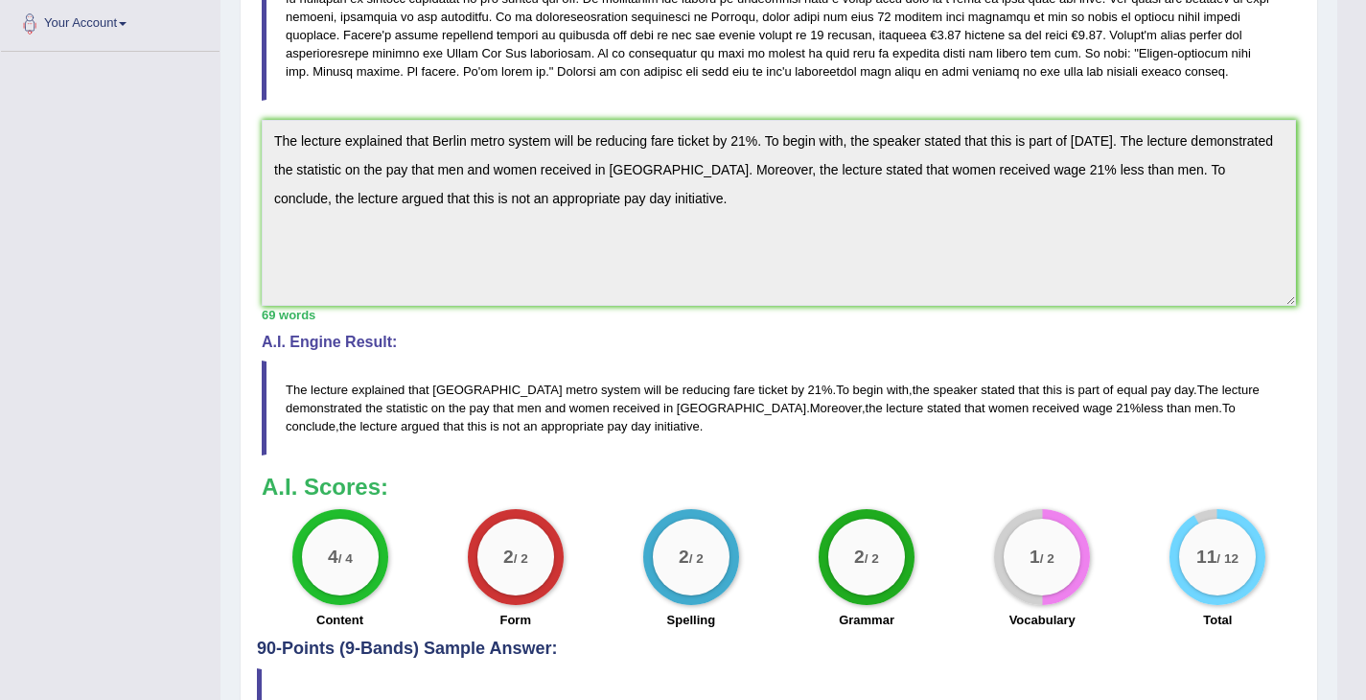
scroll to position [562, 0]
